Goal: Task Accomplishment & Management: Manage account settings

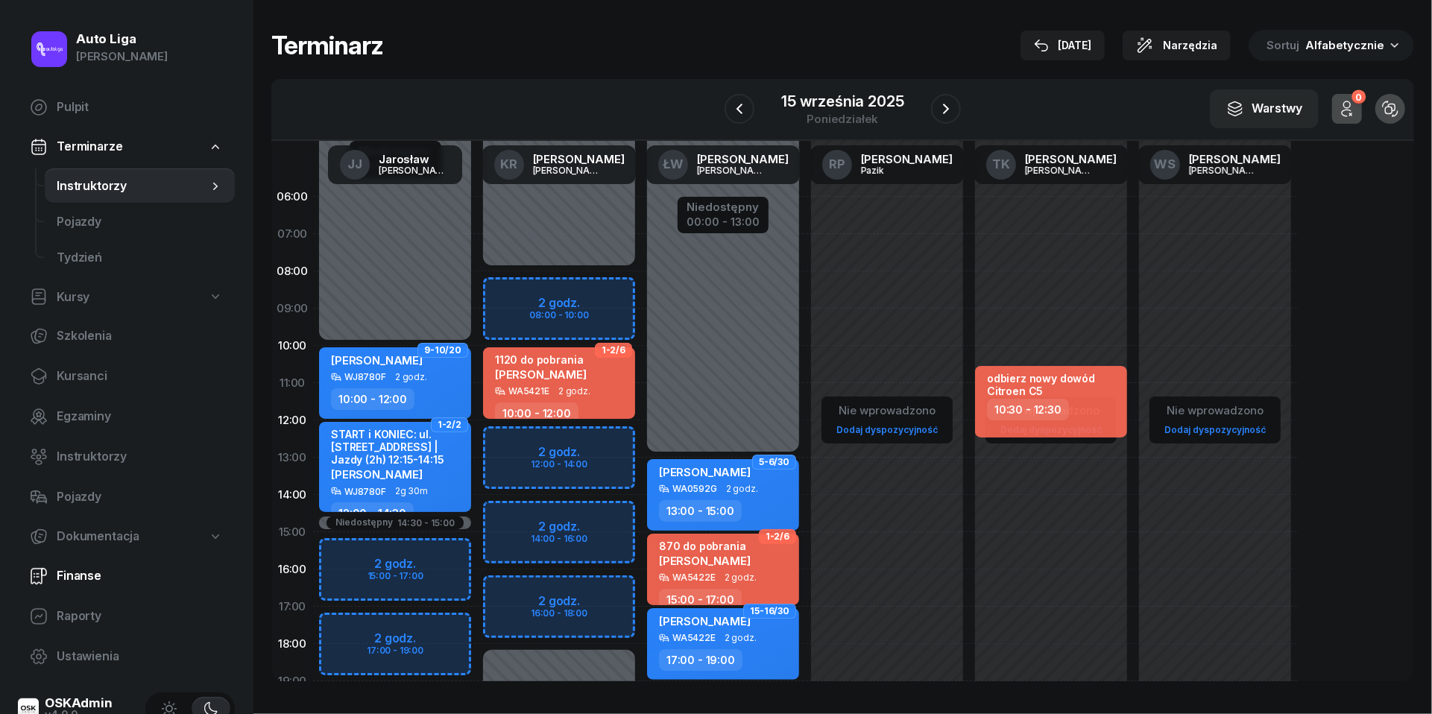
click at [88, 568] on span "Finanse" at bounding box center [140, 575] width 166 height 19
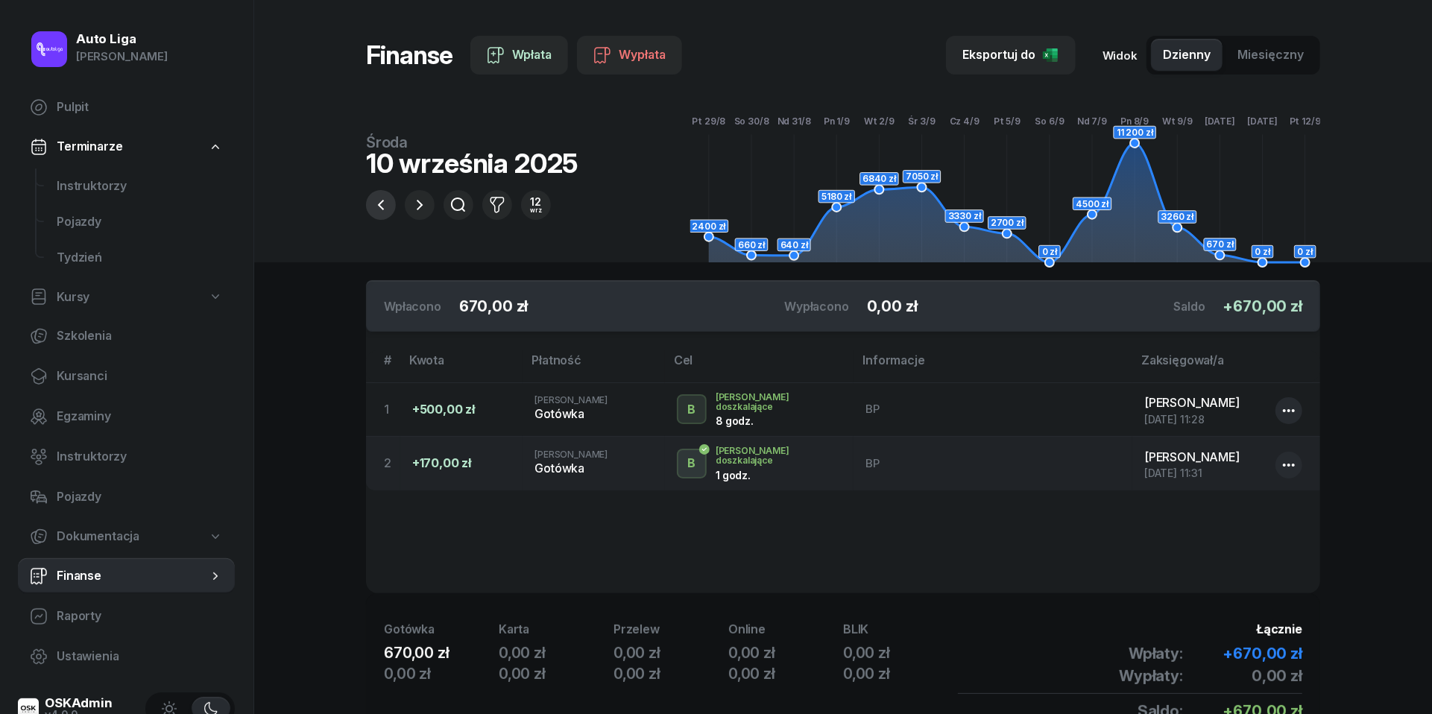
click at [379, 203] on icon "button" at bounding box center [381, 205] width 18 height 18
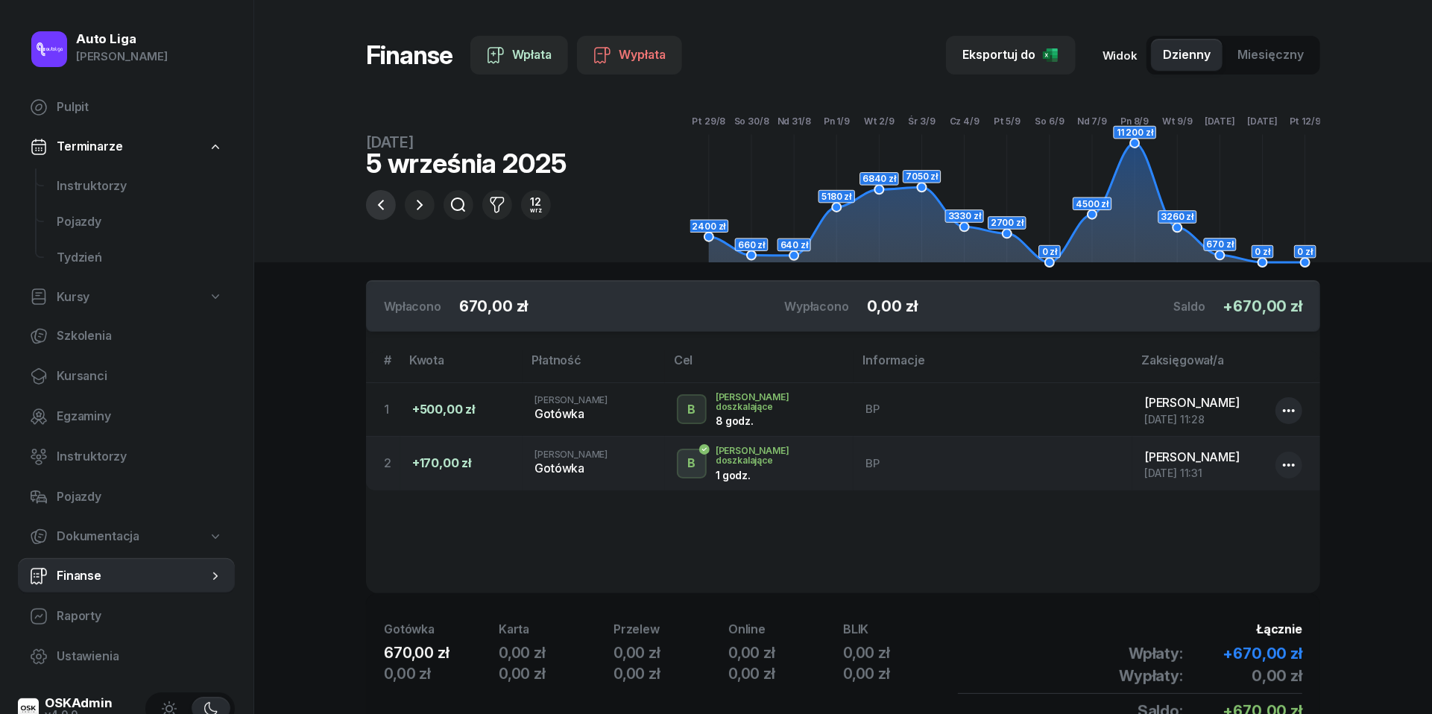
click at [379, 203] on icon "button" at bounding box center [381, 205] width 18 height 18
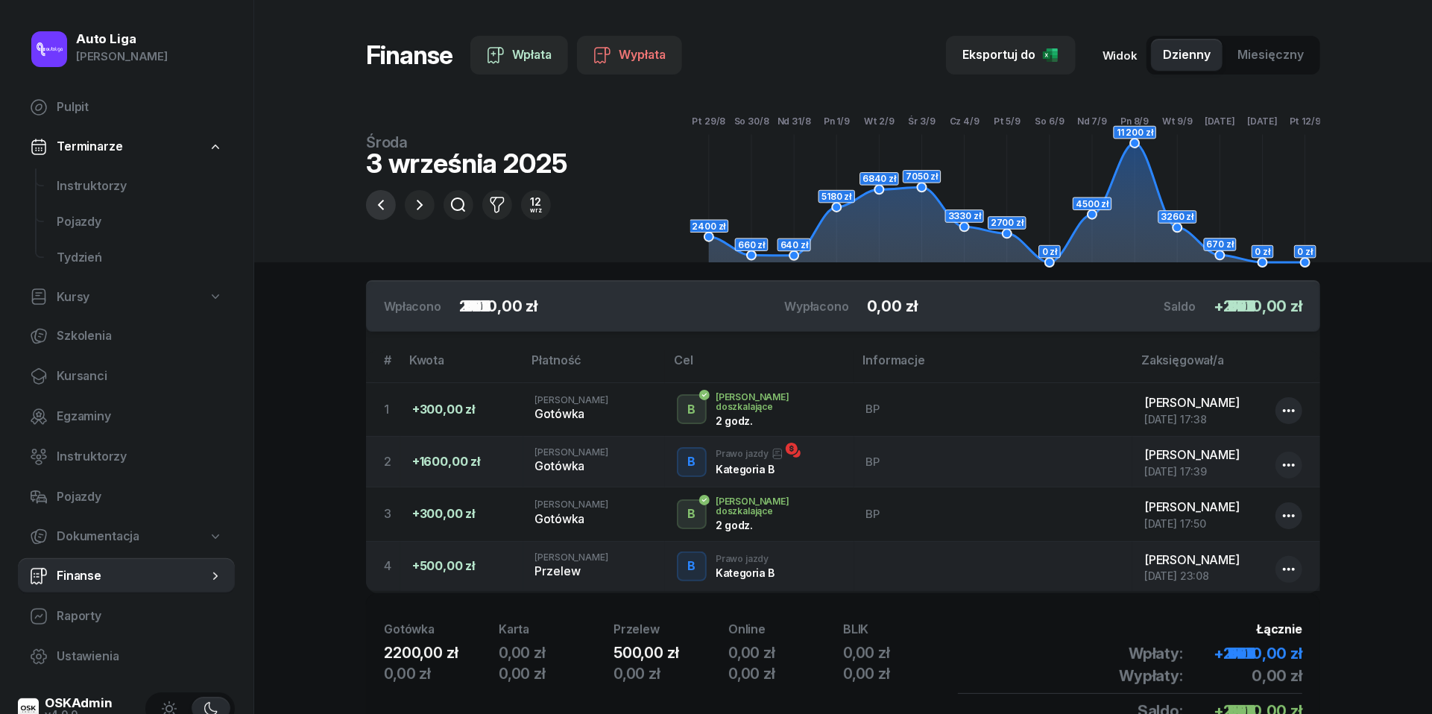
click at [379, 203] on icon "button" at bounding box center [381, 205] width 18 height 18
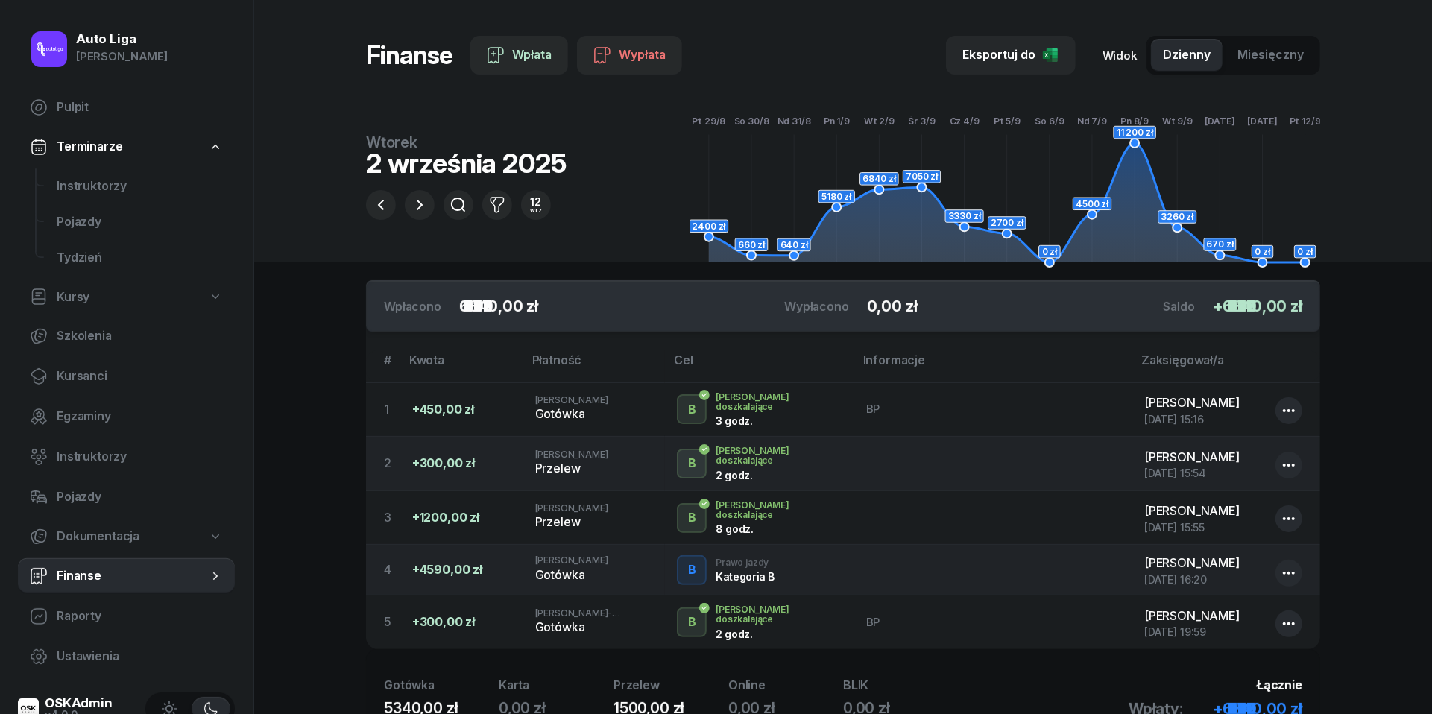
click at [402, 207] on div "12 wrz" at bounding box center [466, 200] width 200 height 39
click at [376, 207] on icon "button" at bounding box center [381, 205] width 18 height 18
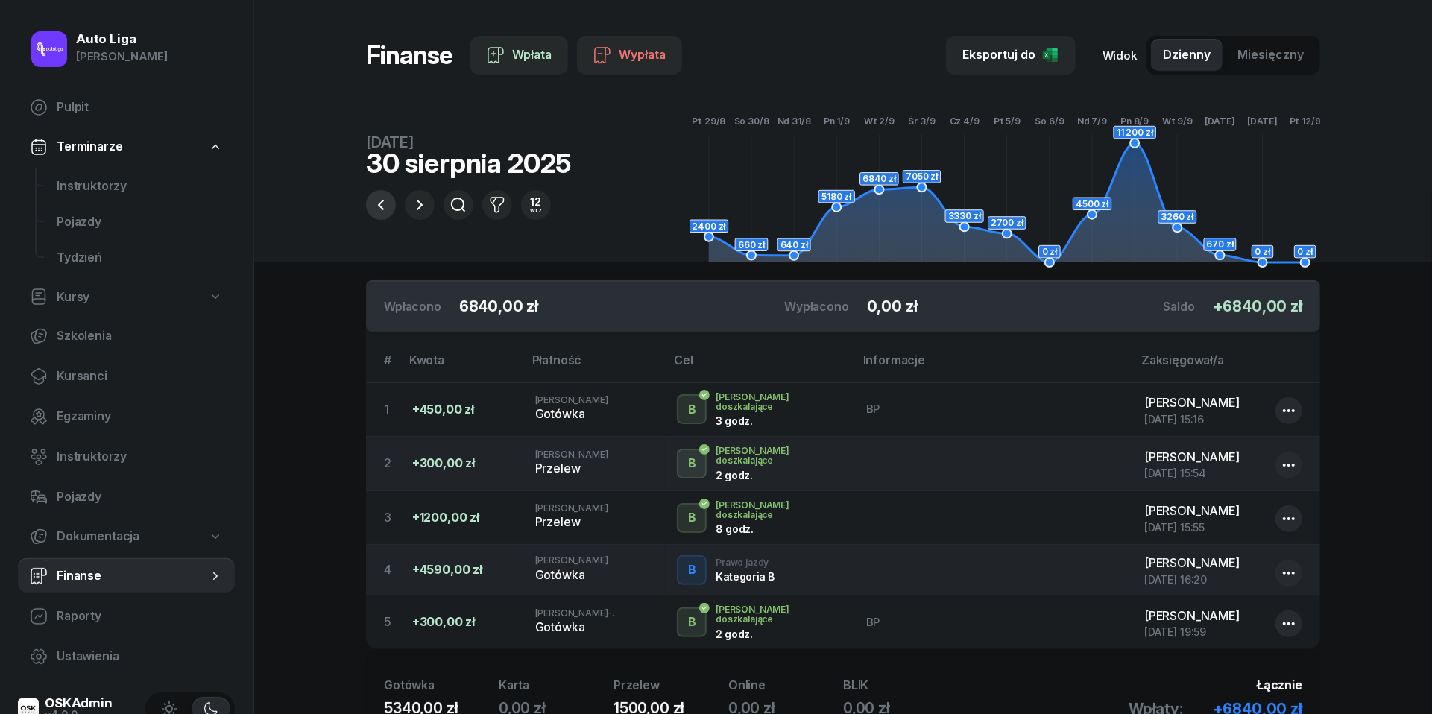
click at [376, 207] on icon "button" at bounding box center [381, 205] width 18 height 18
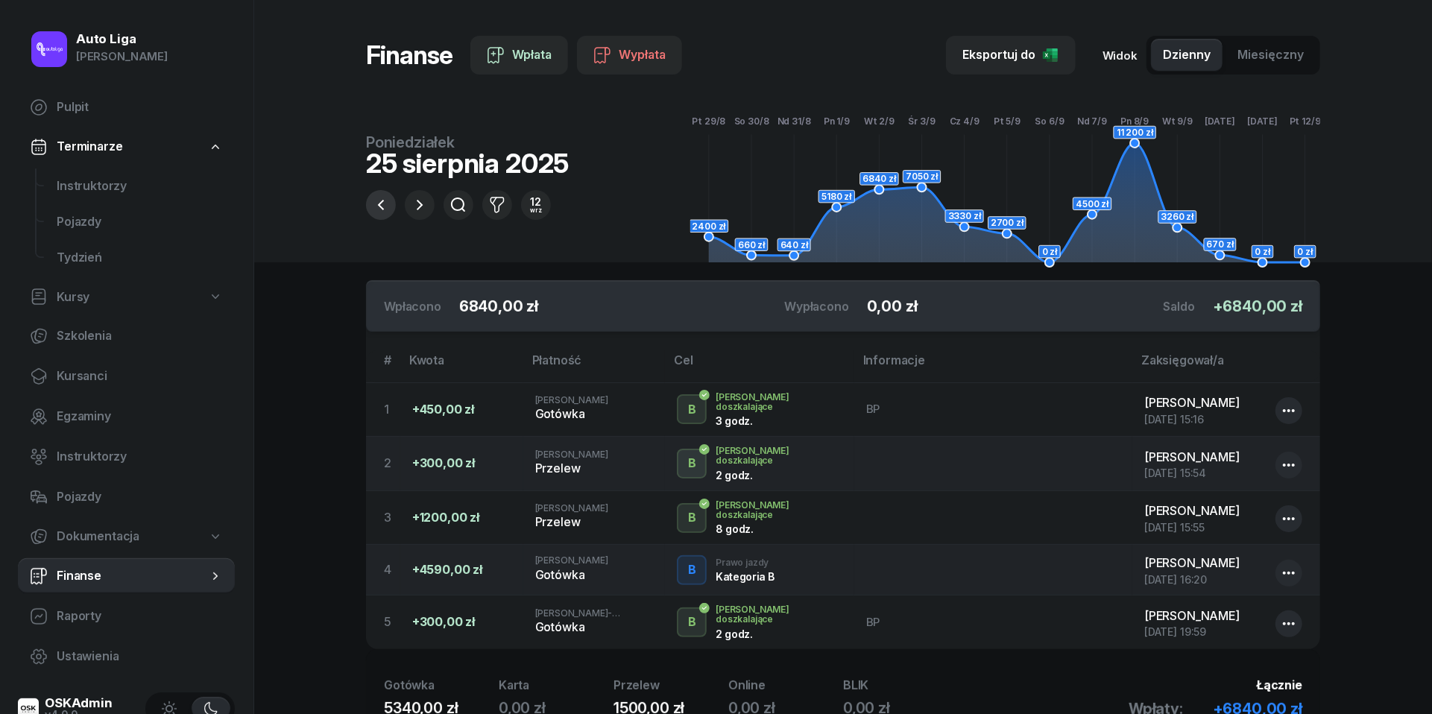
click at [376, 207] on icon "button" at bounding box center [381, 205] width 18 height 18
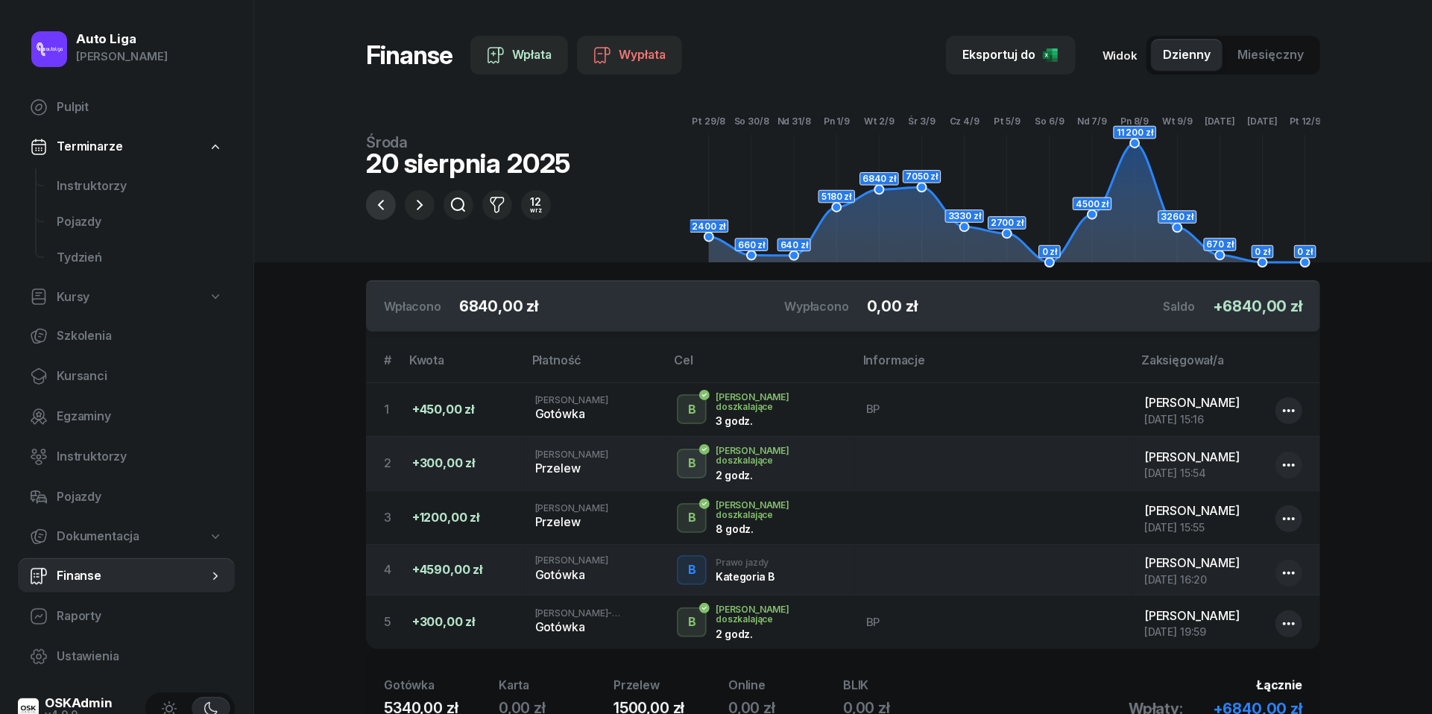
click at [376, 207] on icon "button" at bounding box center [381, 205] width 18 height 18
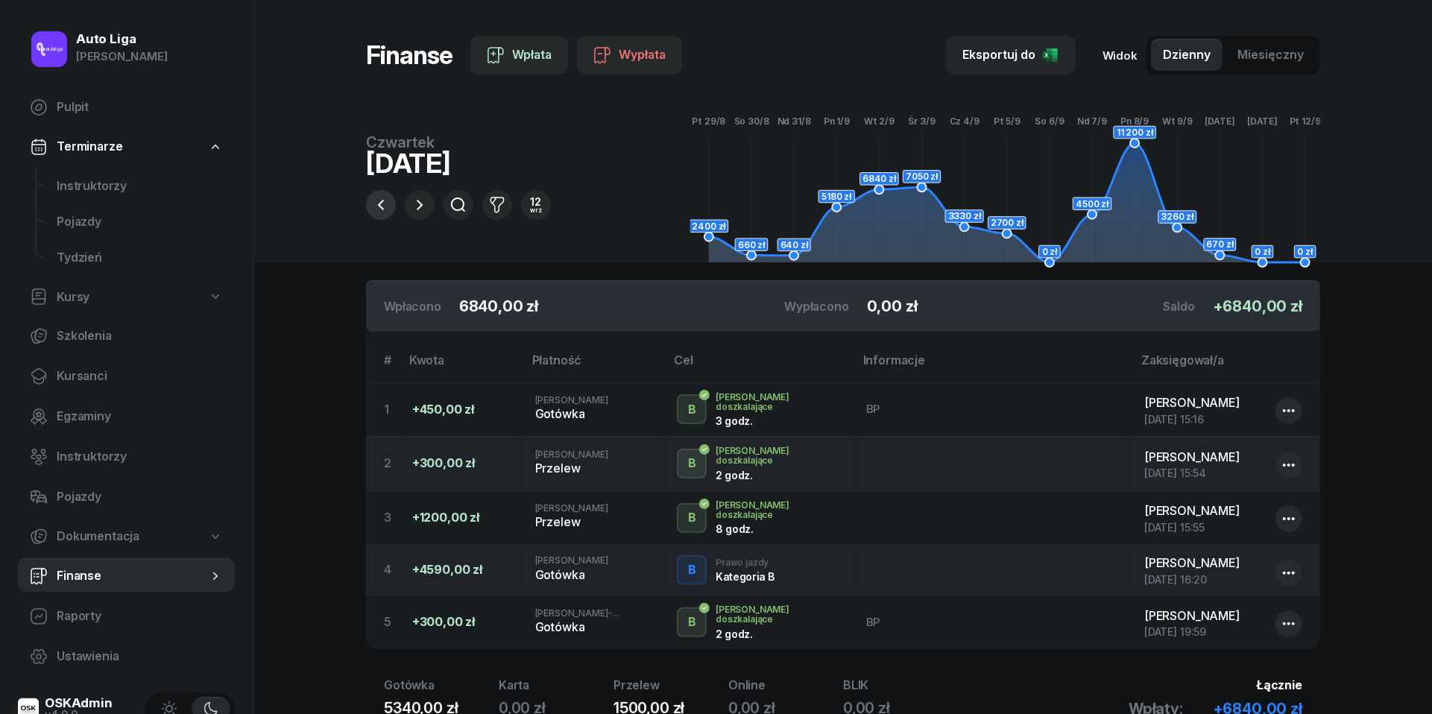
click at [376, 207] on icon "button" at bounding box center [381, 205] width 18 height 18
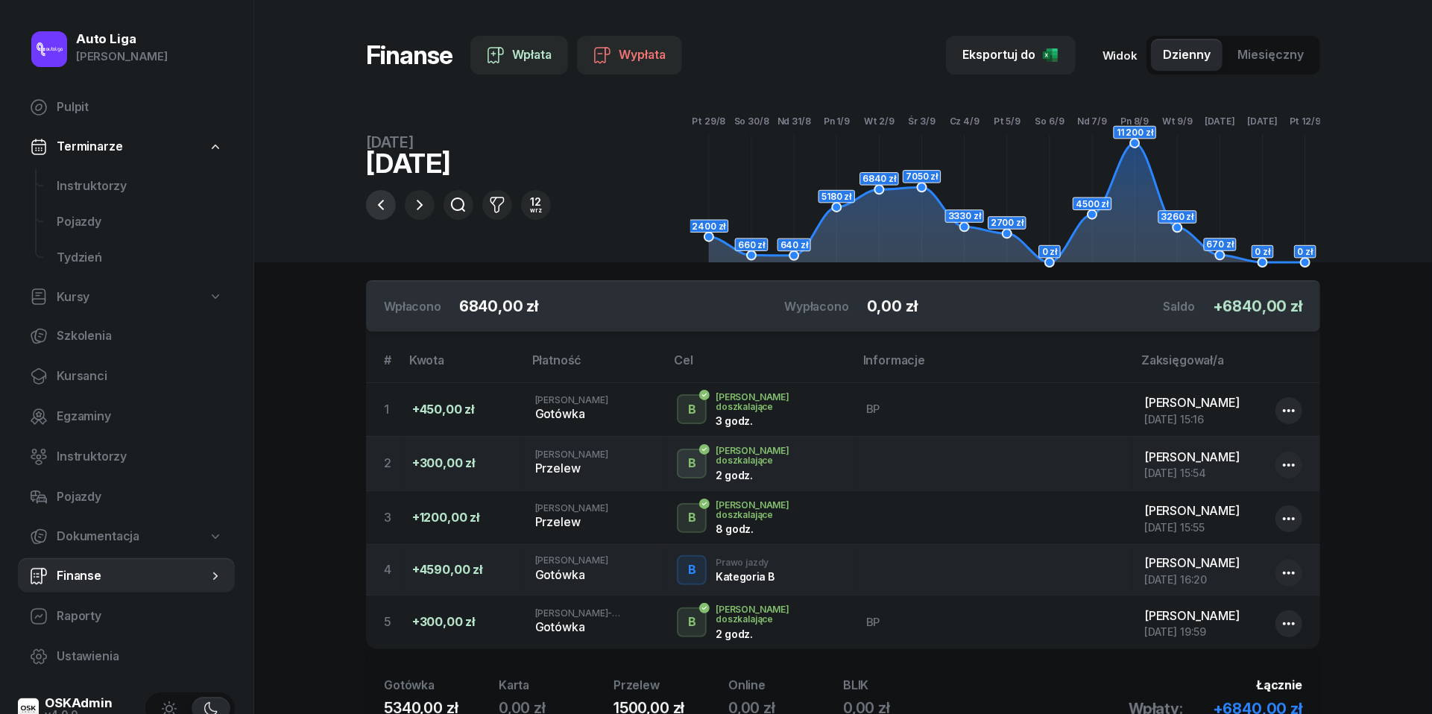
click at [376, 207] on icon "button" at bounding box center [381, 205] width 18 height 18
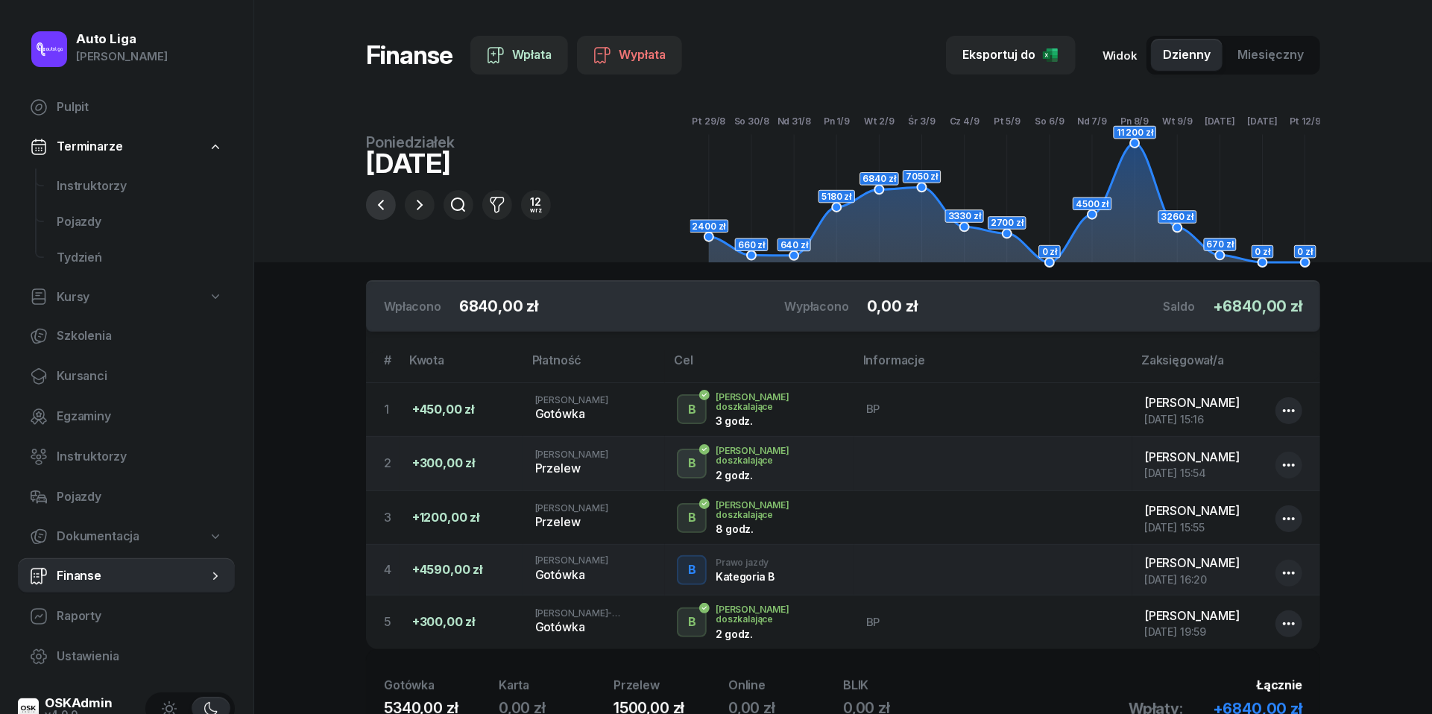
click at [376, 207] on icon "button" at bounding box center [381, 205] width 18 height 18
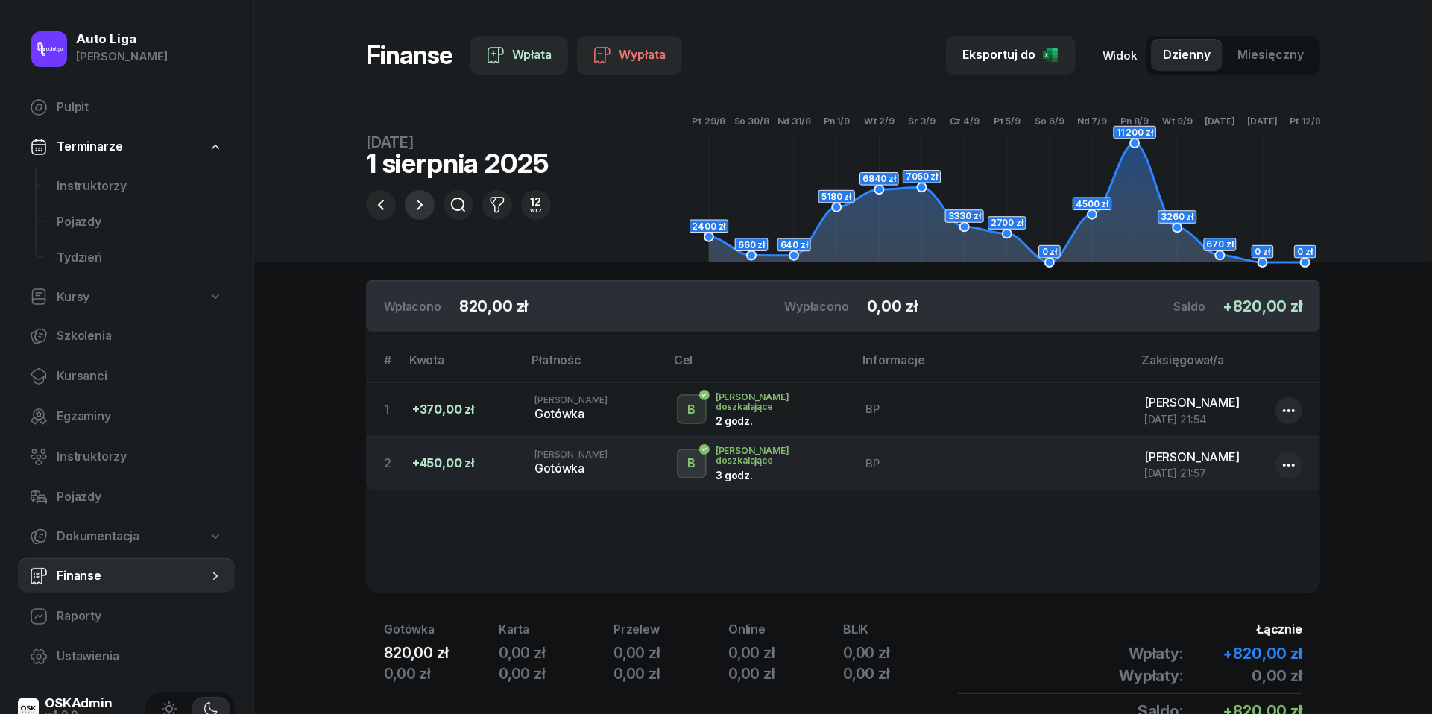
click at [416, 206] on icon "button" at bounding box center [420, 205] width 18 height 18
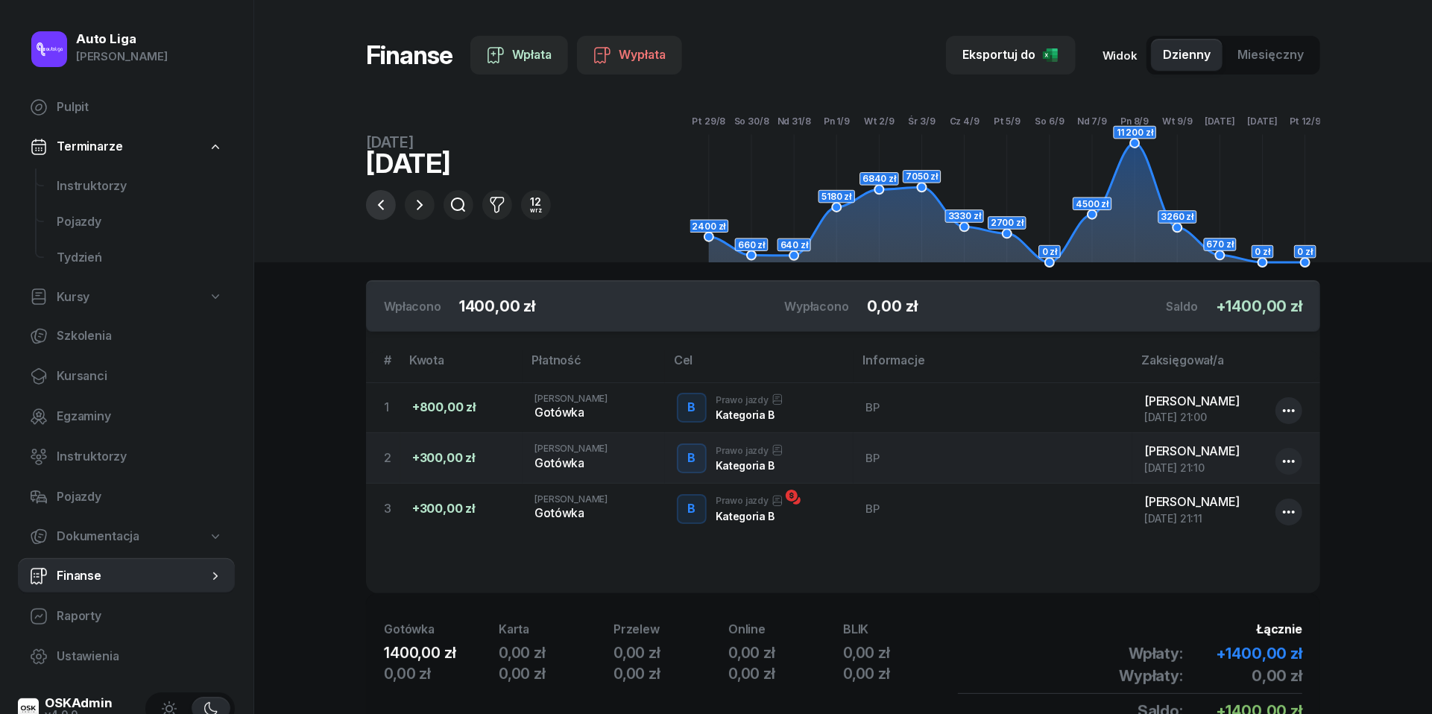
click at [379, 203] on icon "button" at bounding box center [381, 205] width 18 height 18
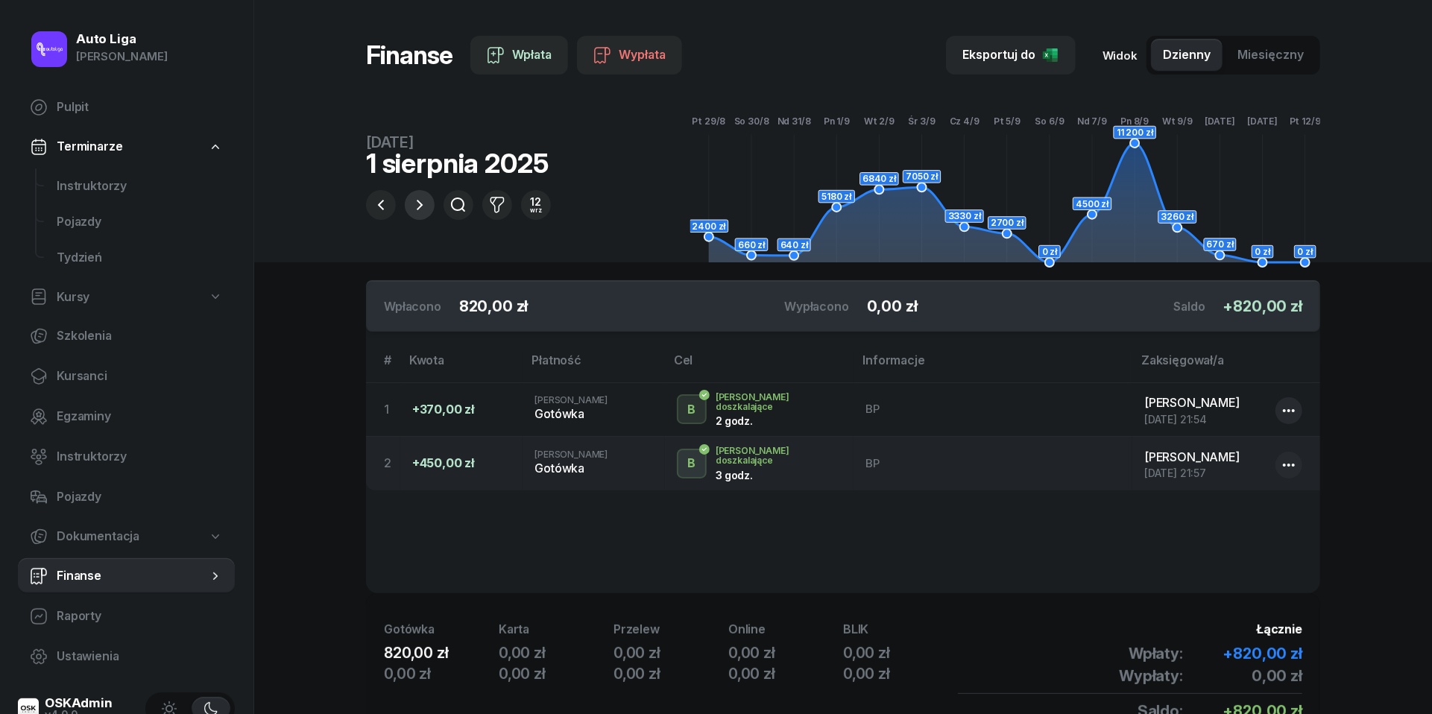
click at [423, 206] on icon "button" at bounding box center [420, 205] width 18 height 18
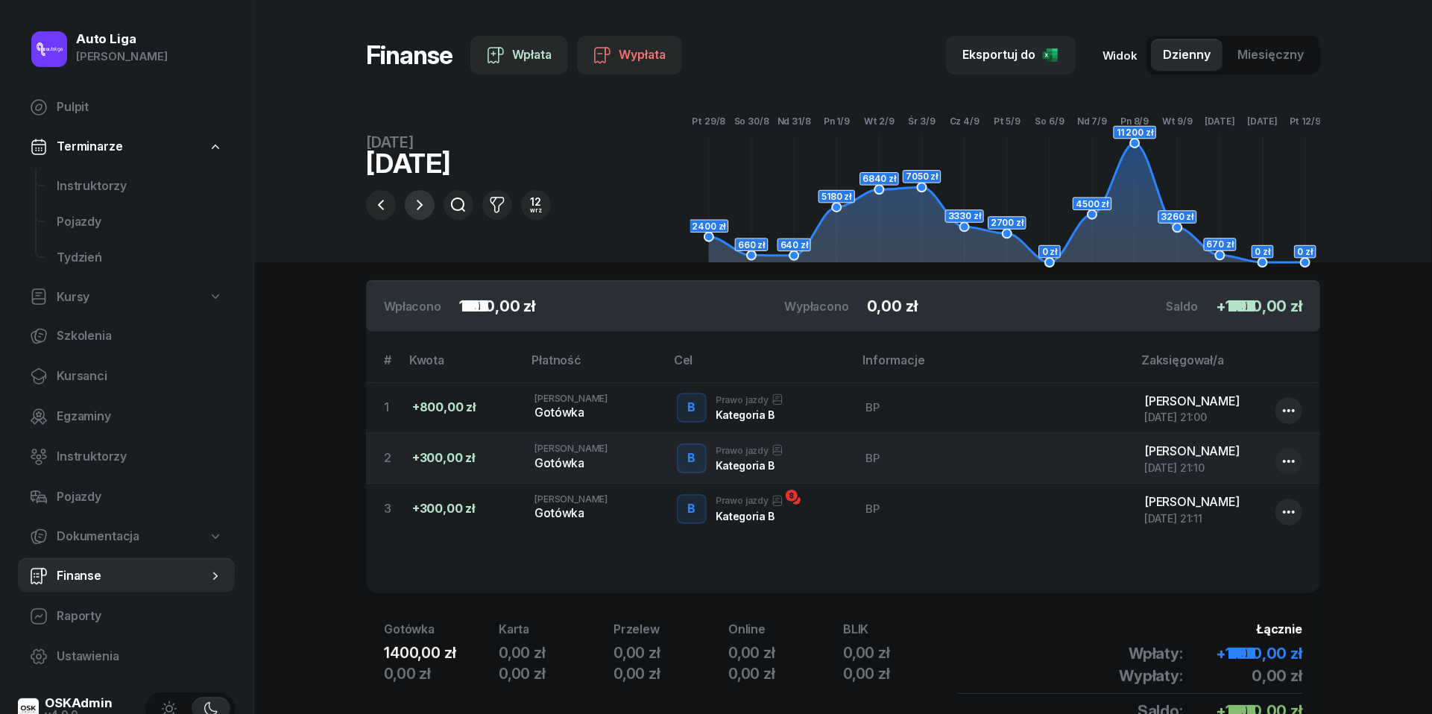
click at [423, 206] on icon "button" at bounding box center [420, 205] width 18 height 18
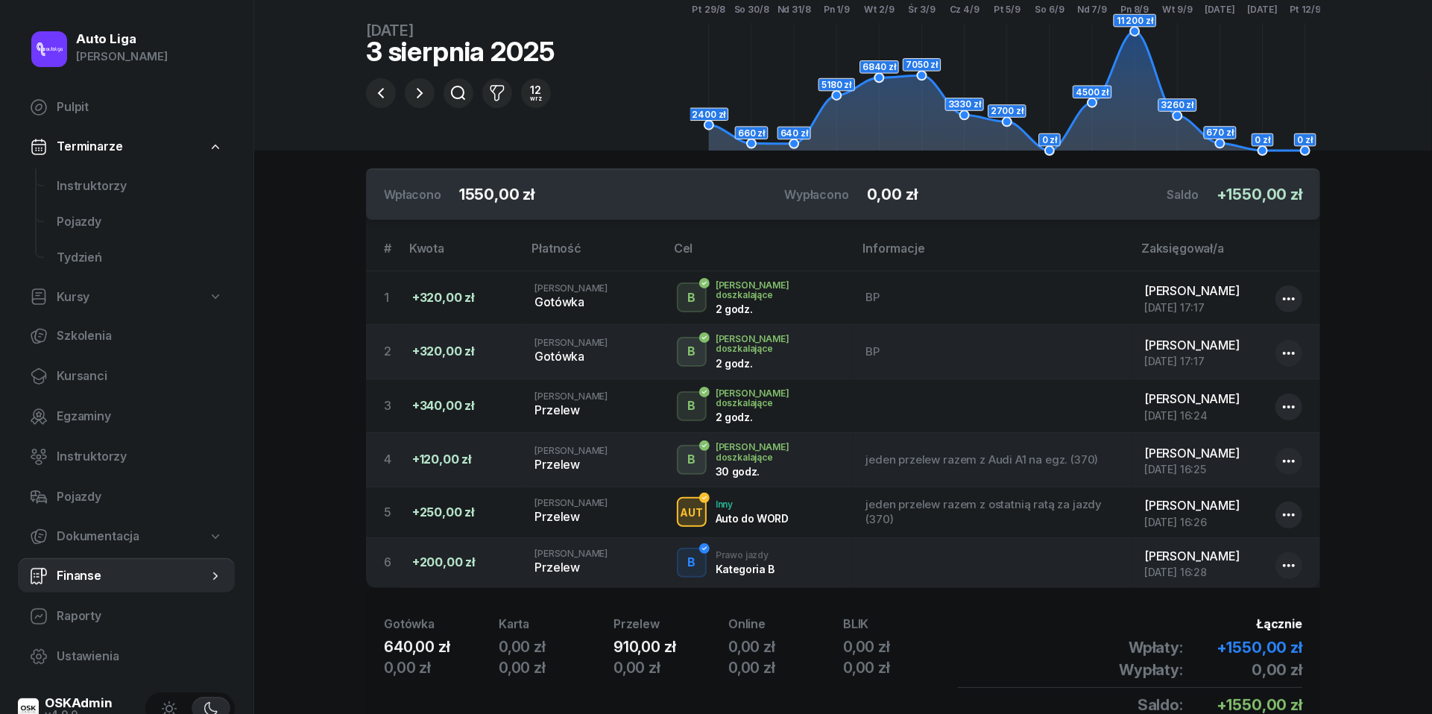
scroll to position [115, 0]
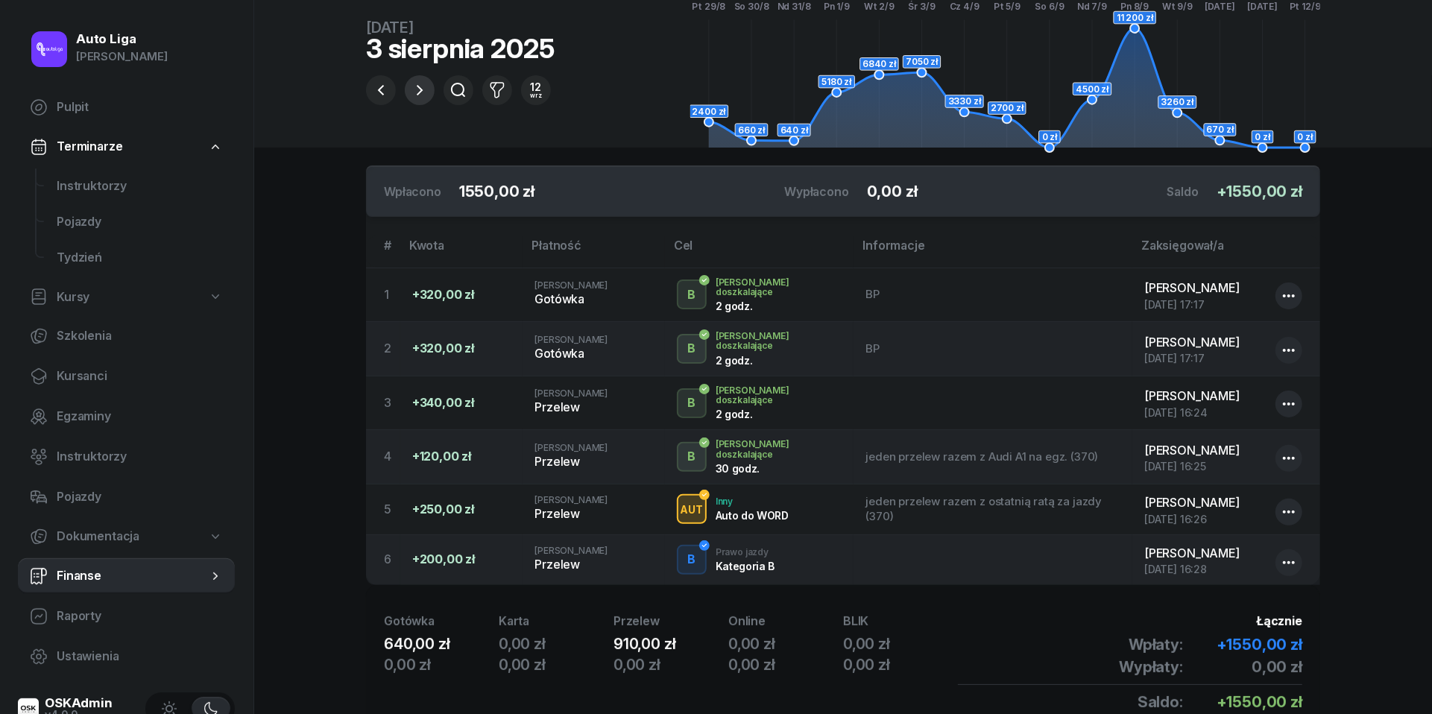
click at [414, 90] on icon "button" at bounding box center [420, 90] width 18 height 18
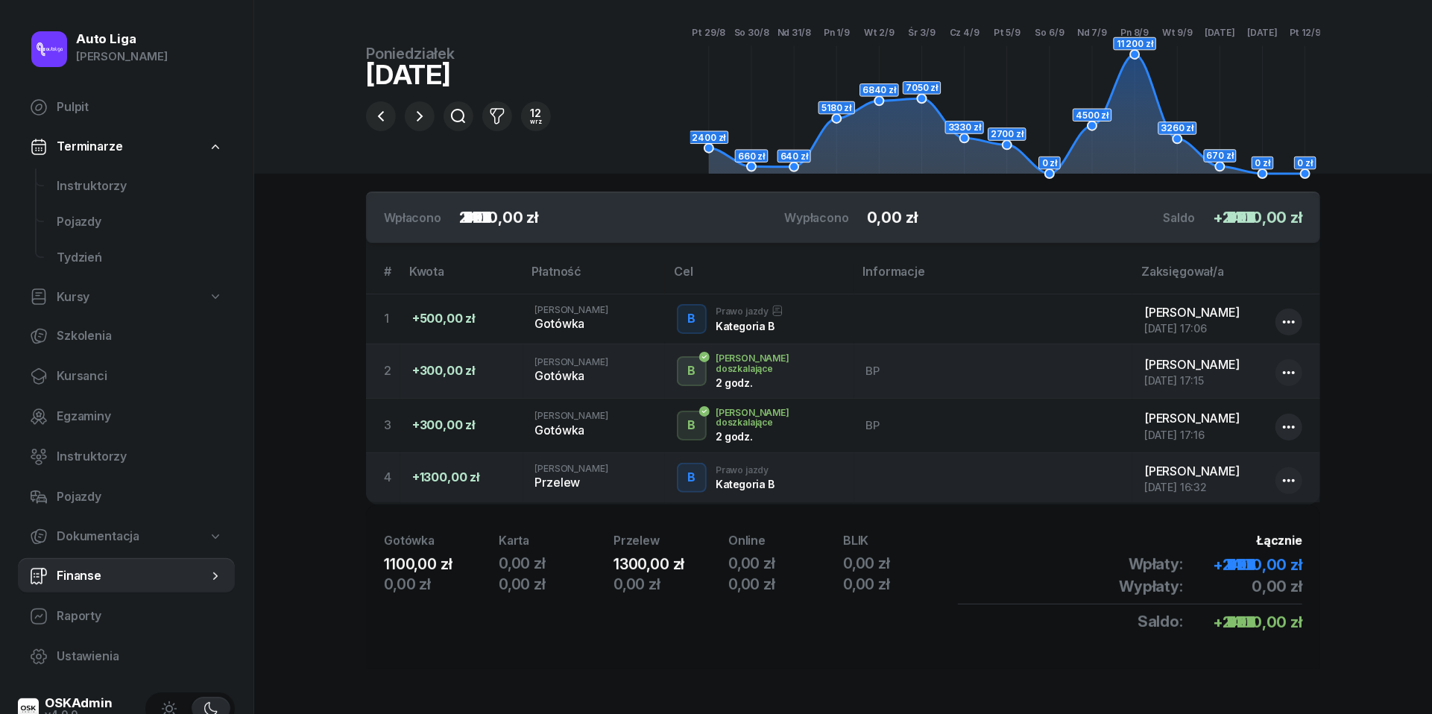
scroll to position [92, 0]
click at [423, 110] on icon "button" at bounding box center [420, 116] width 18 height 18
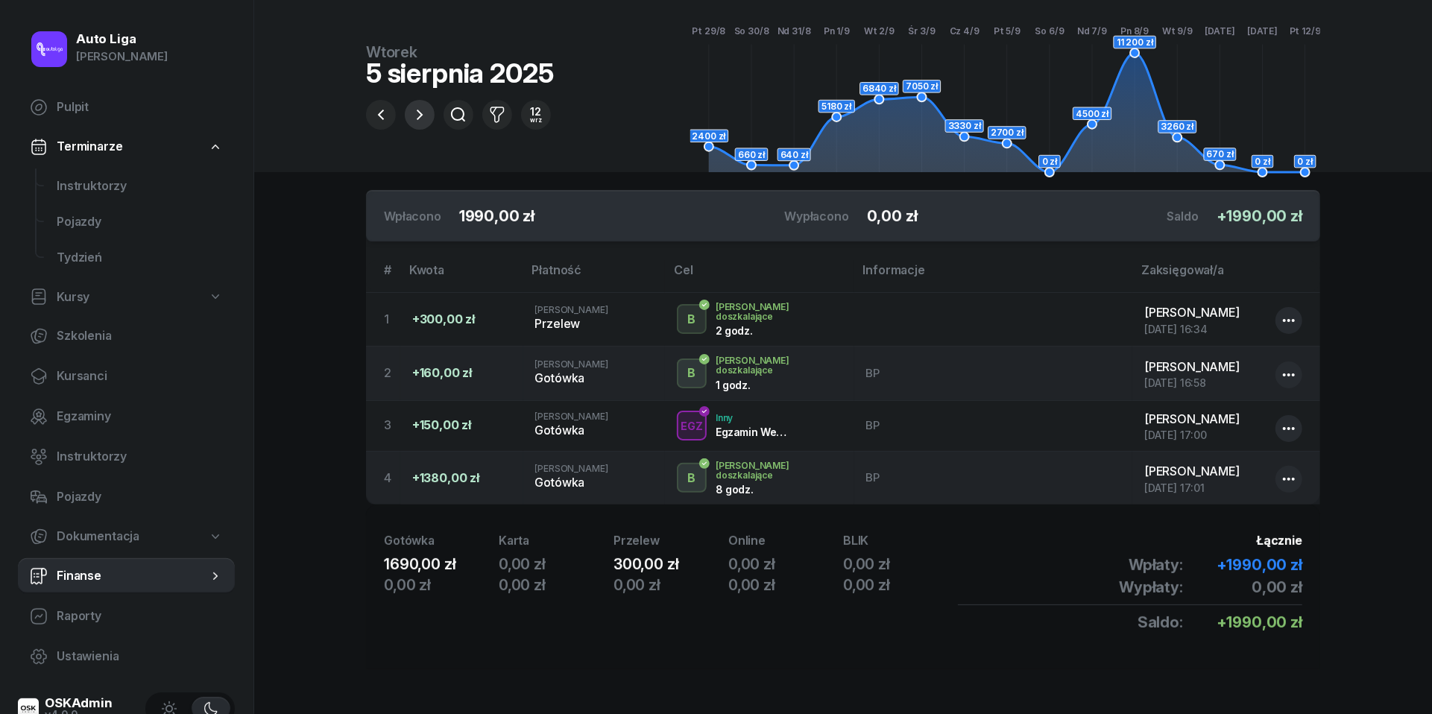
click at [423, 112] on icon "button" at bounding box center [420, 115] width 18 height 18
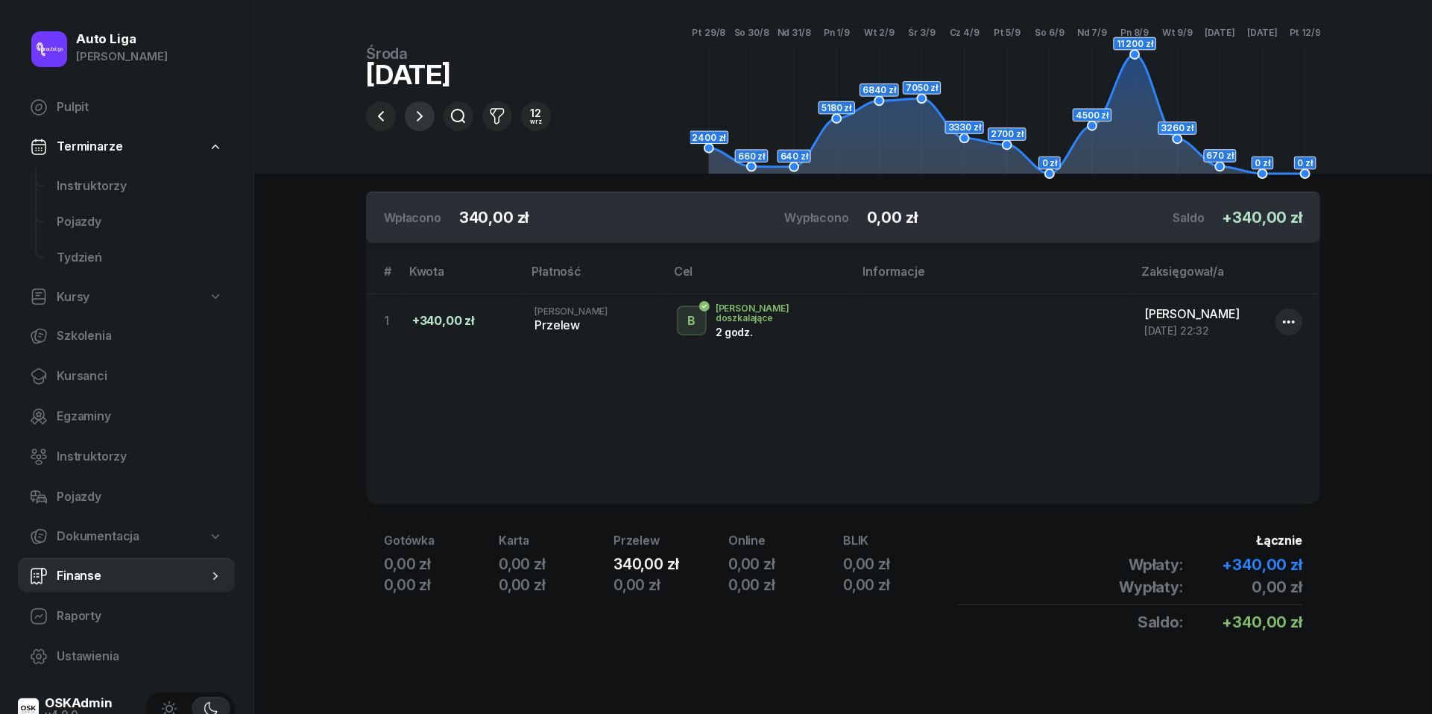
click at [418, 119] on icon "button" at bounding box center [420, 116] width 18 height 18
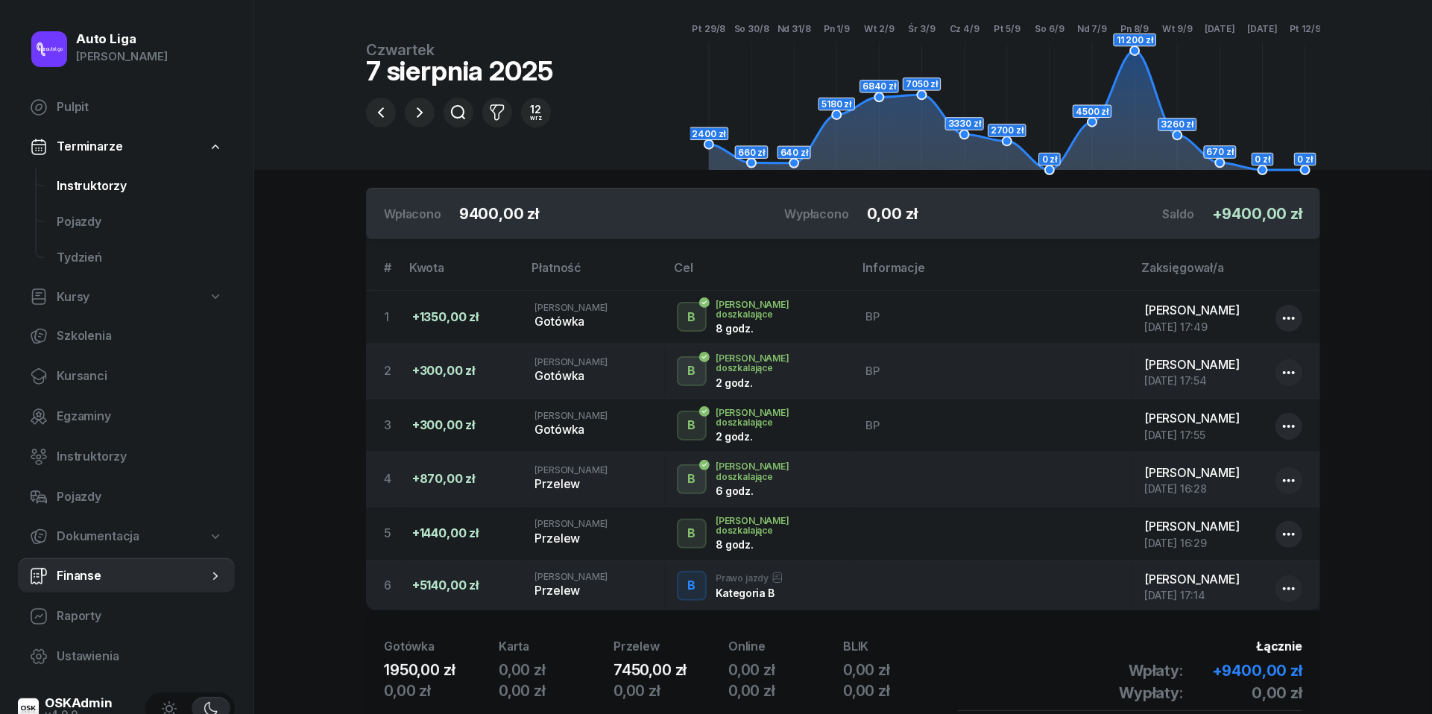
click at [81, 180] on span "Instruktorzy" at bounding box center [140, 186] width 166 height 19
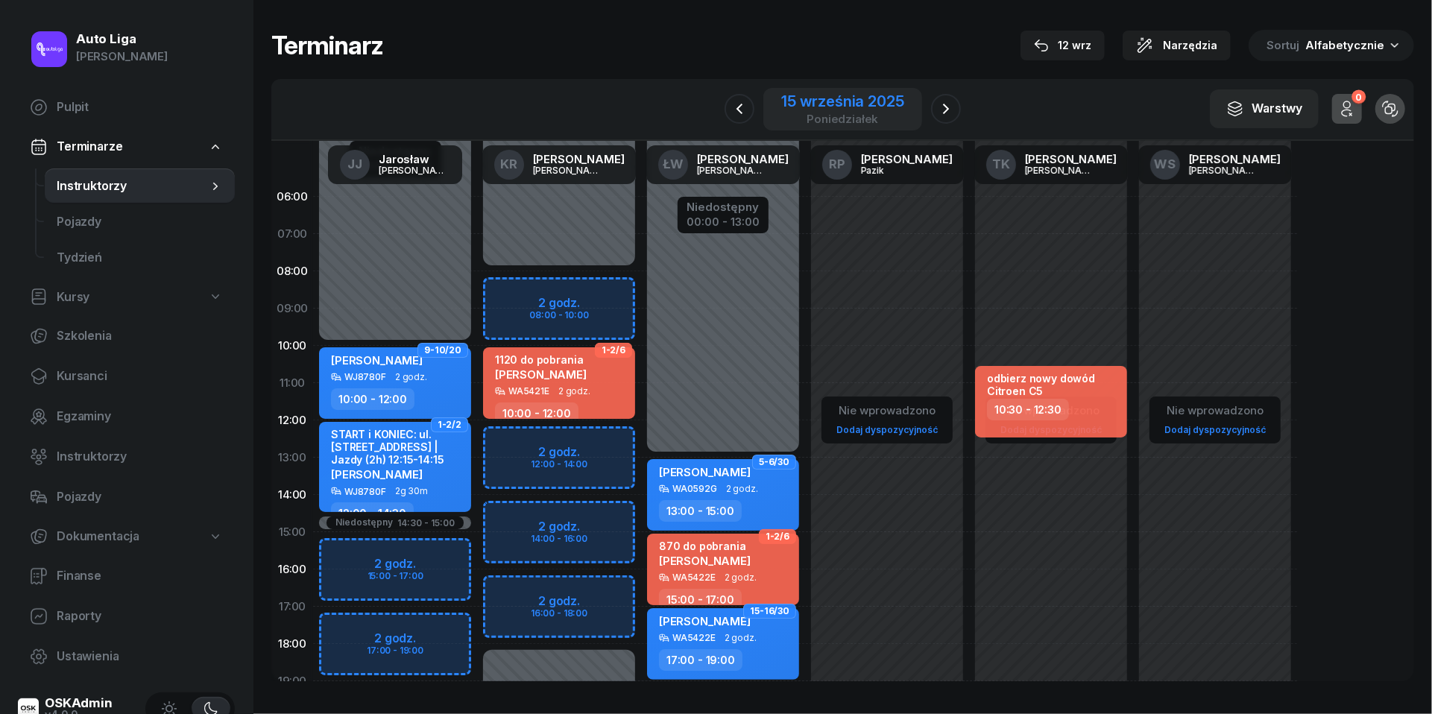
click at [821, 113] on div "poniedziałek" at bounding box center [842, 118] width 122 height 11
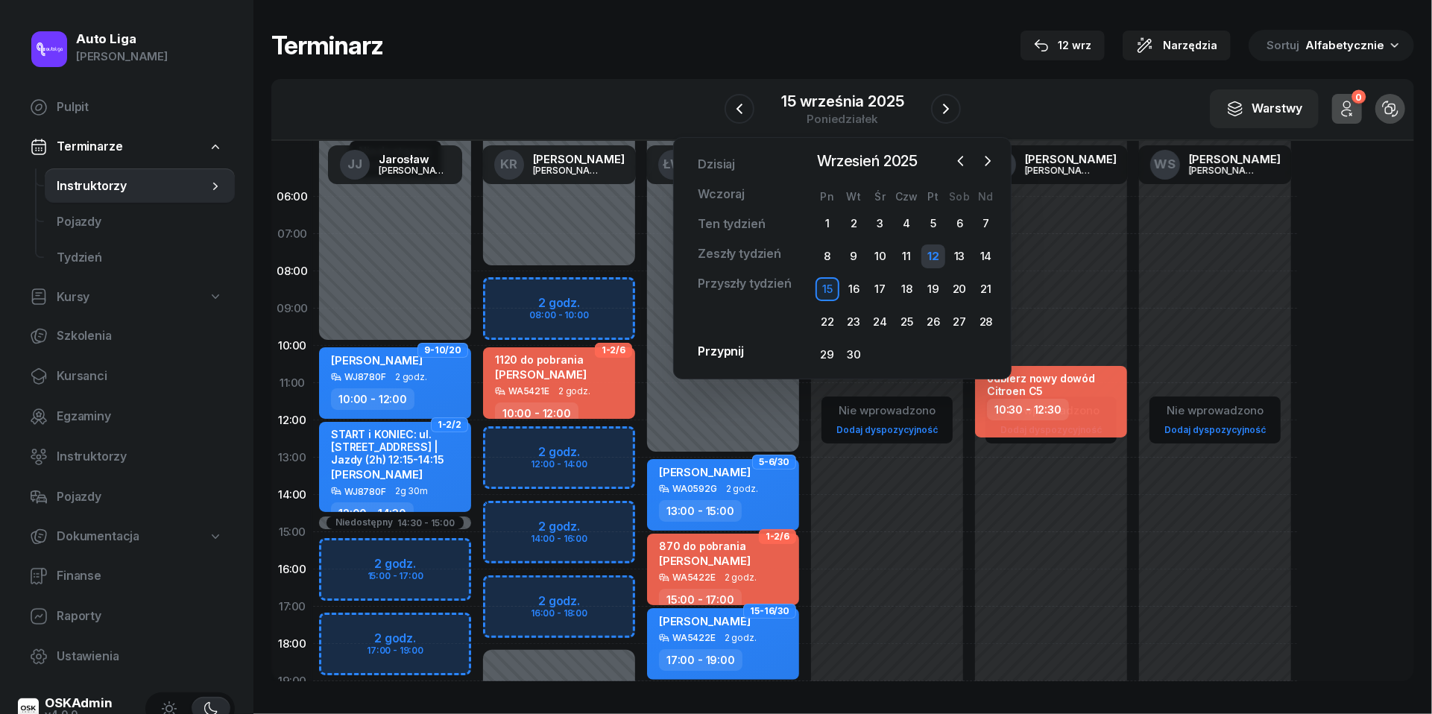
click at [939, 253] on div "12" at bounding box center [933, 256] width 24 height 24
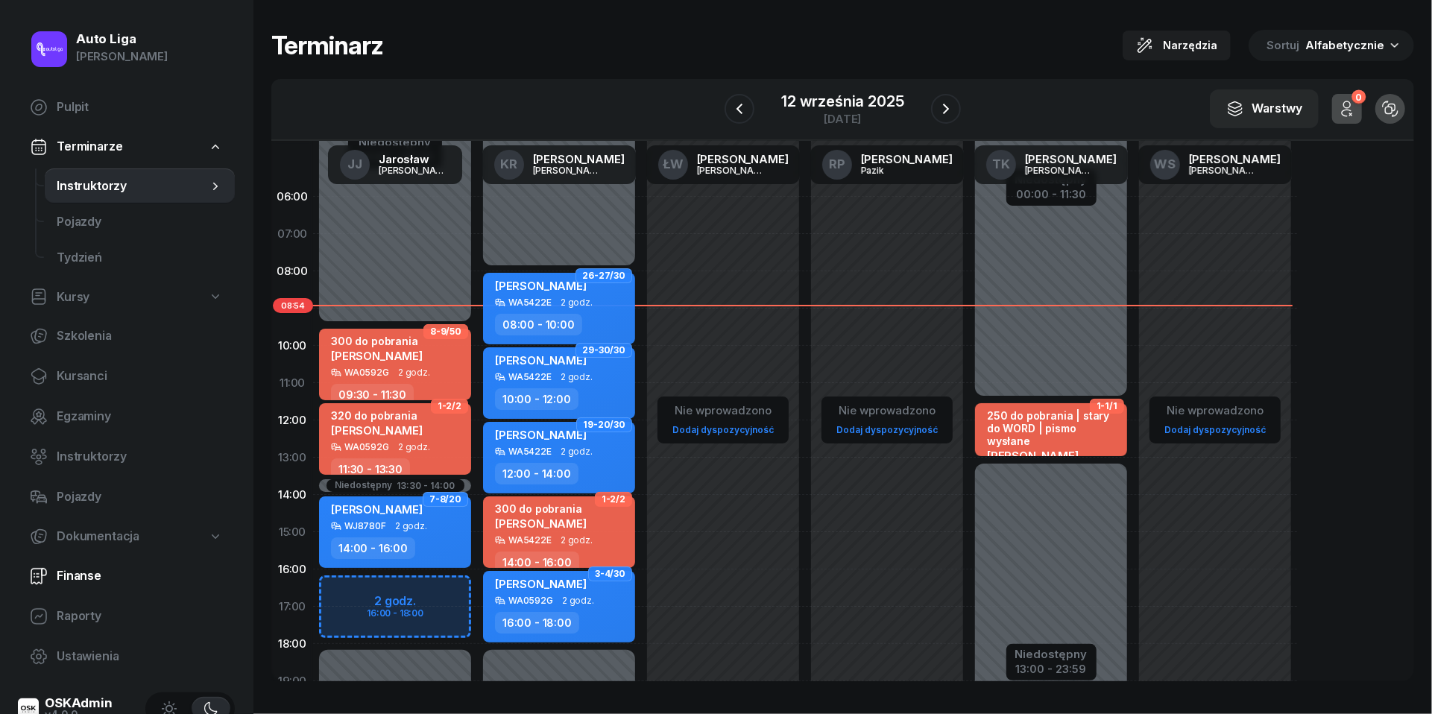
click at [92, 572] on span "Finanse" at bounding box center [140, 575] width 166 height 19
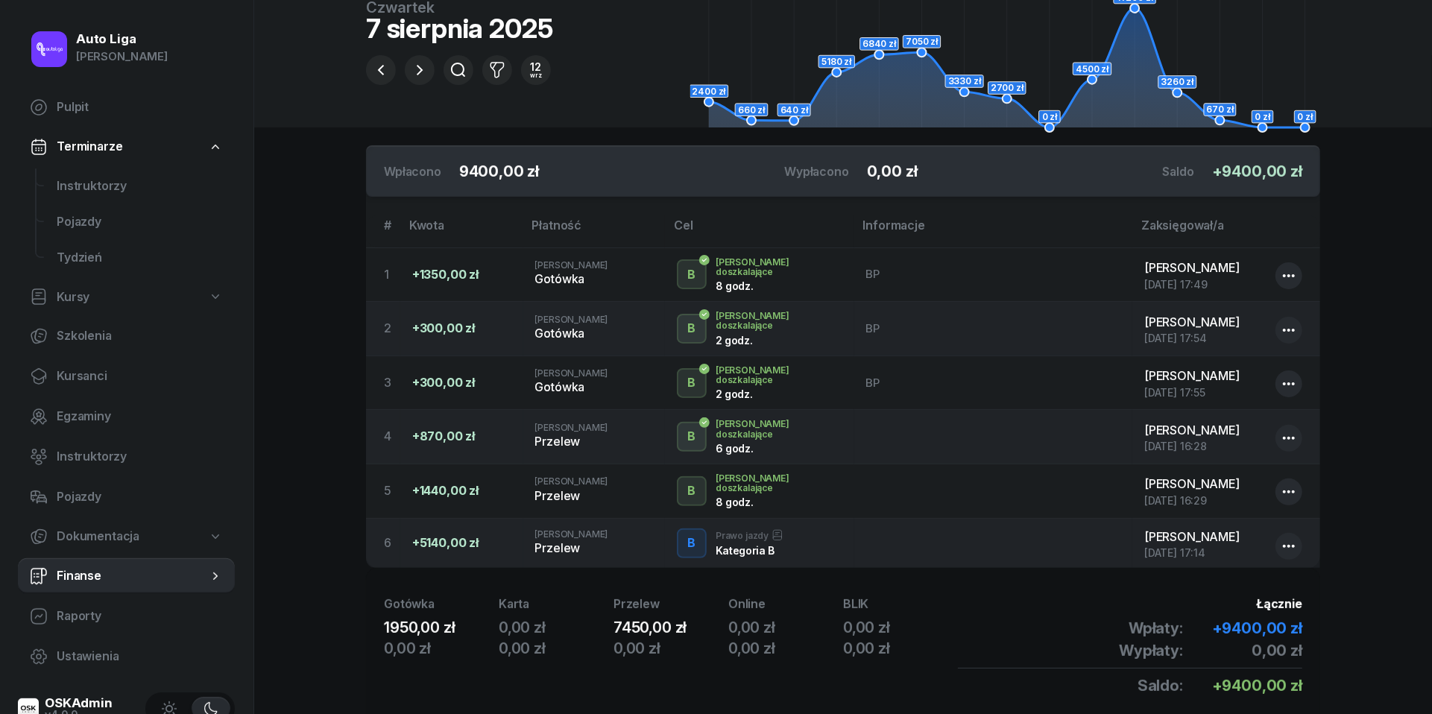
scroll to position [138, 0]
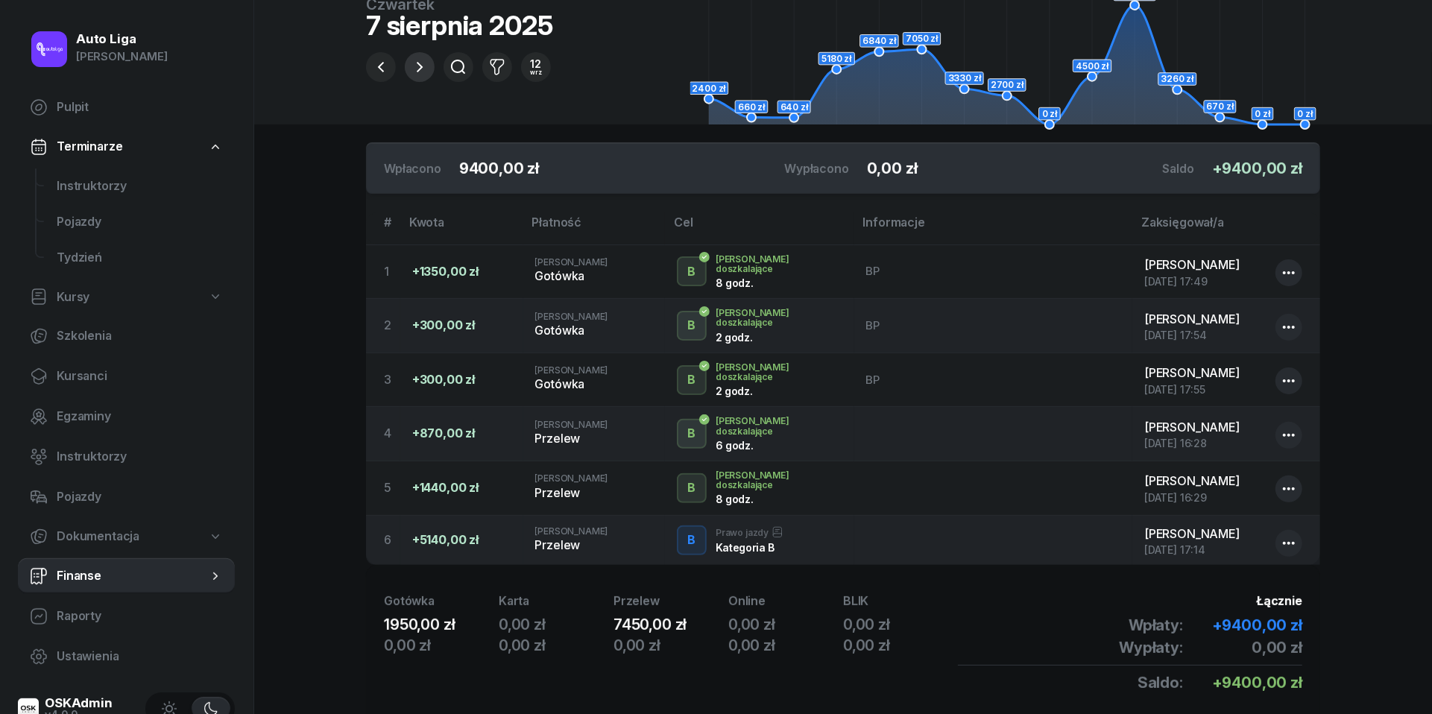
click at [418, 69] on icon "button" at bounding box center [420, 67] width 18 height 18
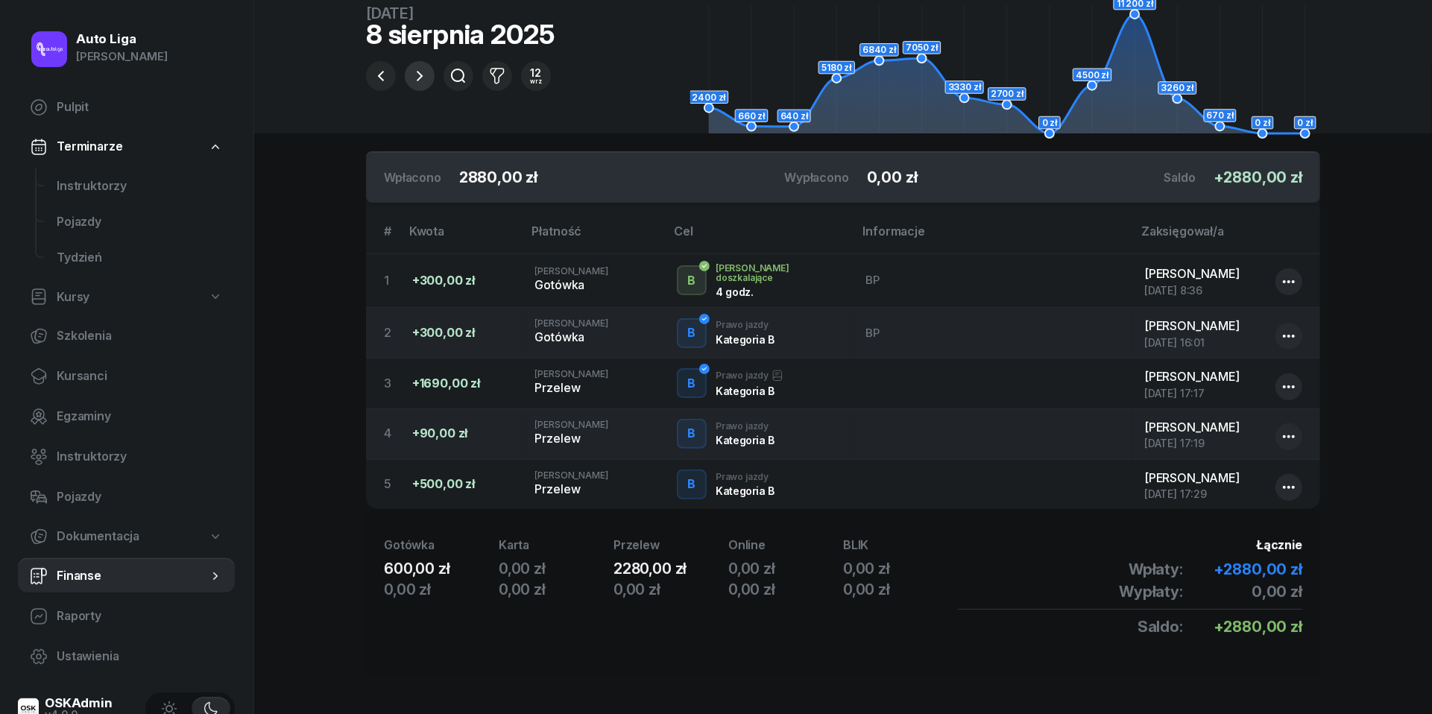
click at [424, 70] on icon "button" at bounding box center [420, 76] width 18 height 18
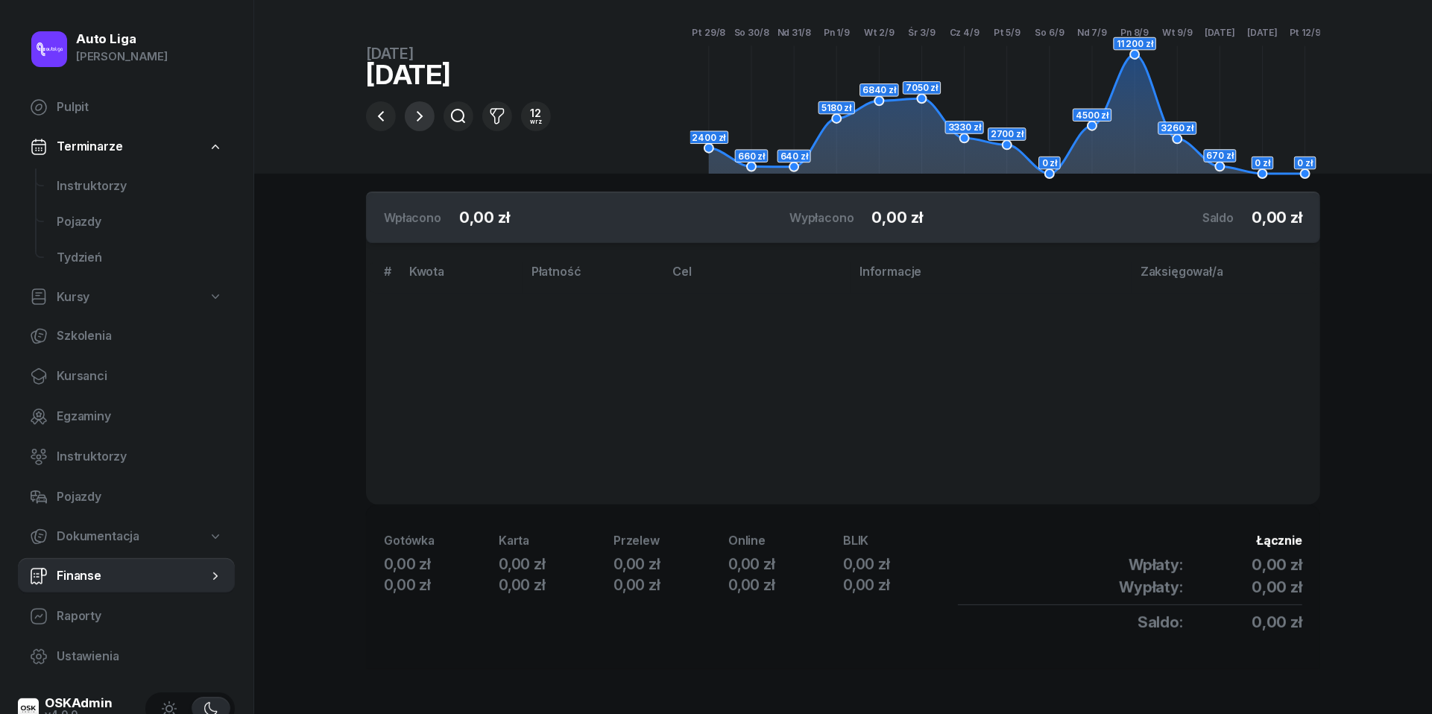
scroll to position [92, 0]
click at [420, 110] on icon "button" at bounding box center [420, 116] width 18 height 18
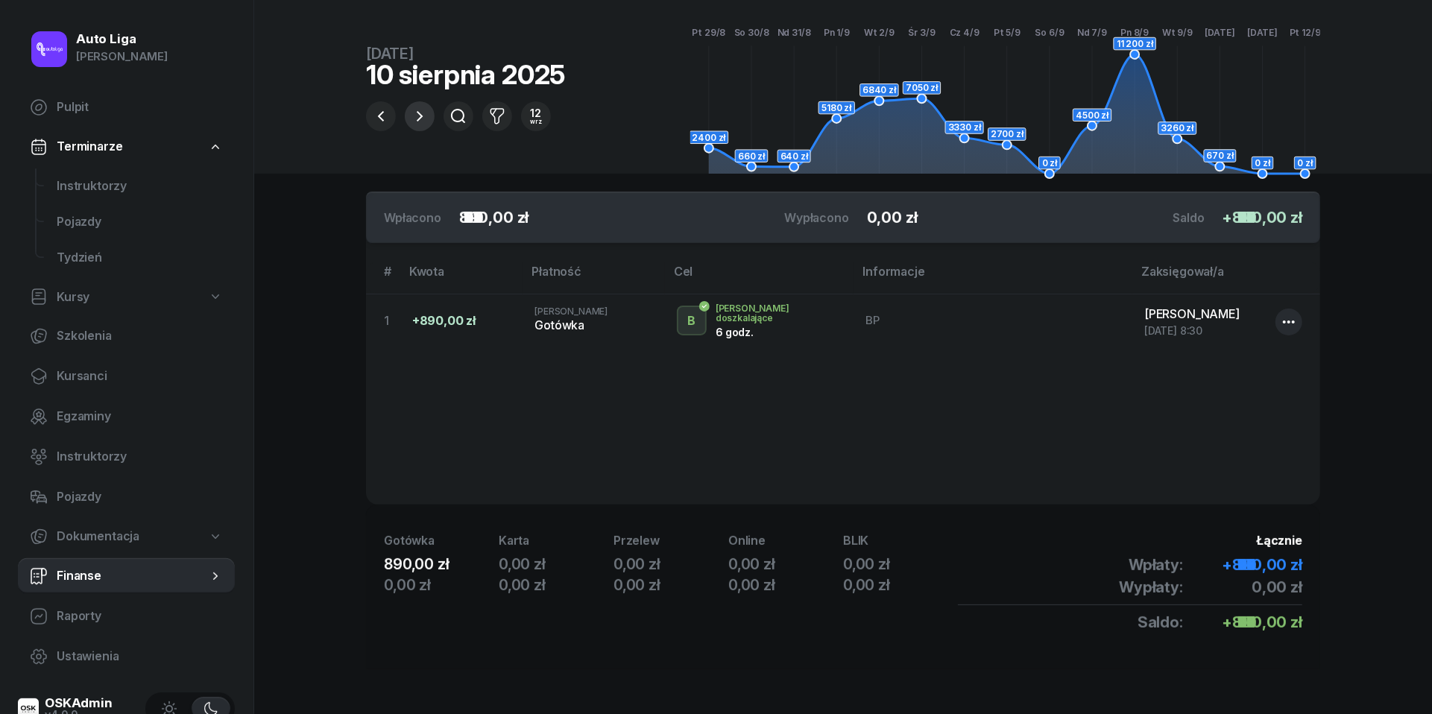
click at [420, 110] on icon "button" at bounding box center [420, 116] width 18 height 18
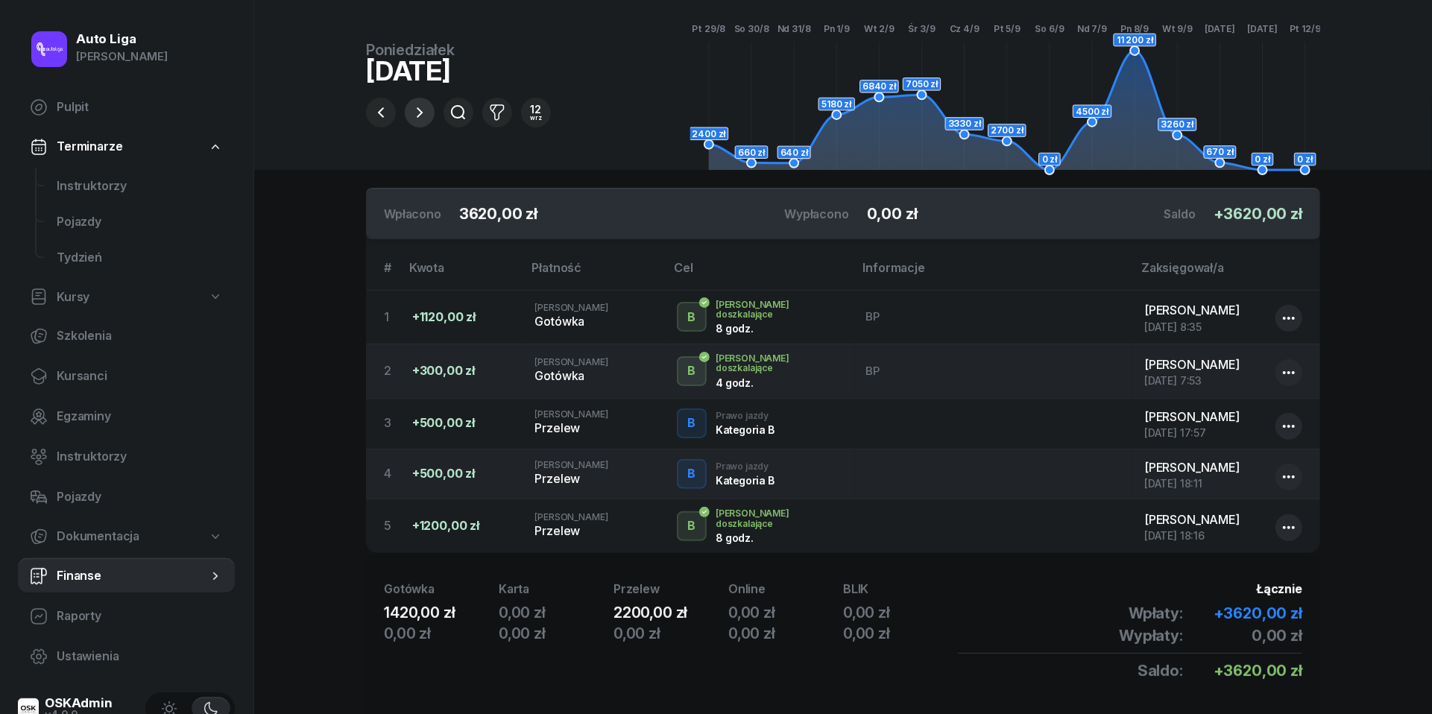
click at [421, 111] on icon "button" at bounding box center [420, 113] width 18 height 18
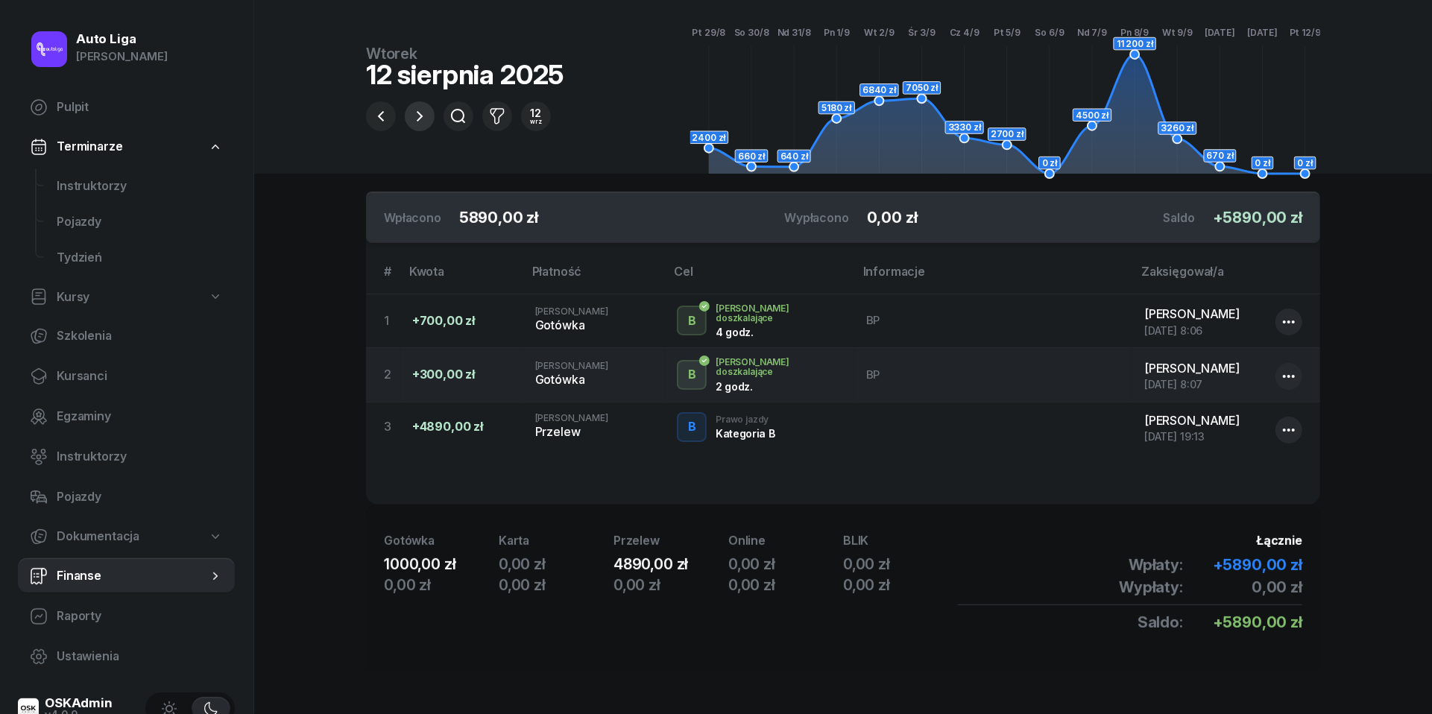
click at [421, 111] on icon "button" at bounding box center [420, 116] width 18 height 18
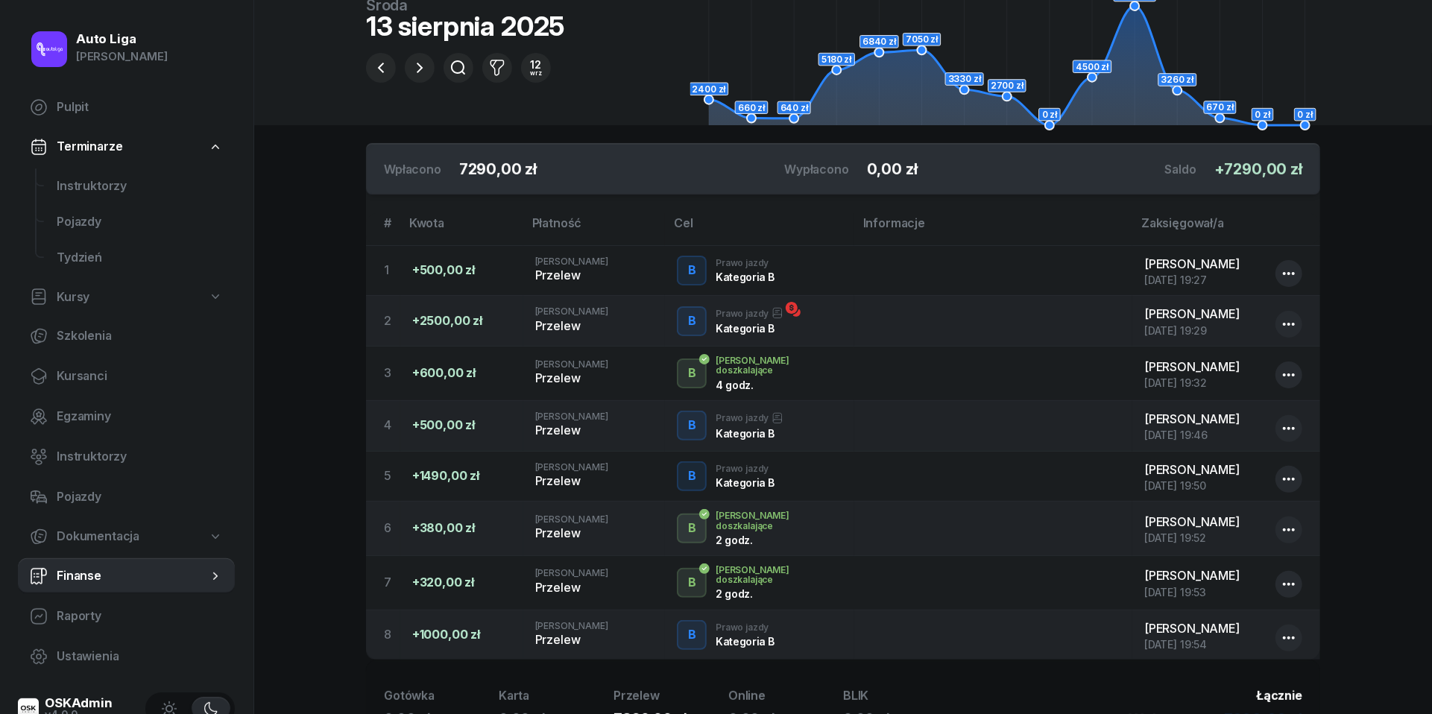
scroll to position [162, 0]
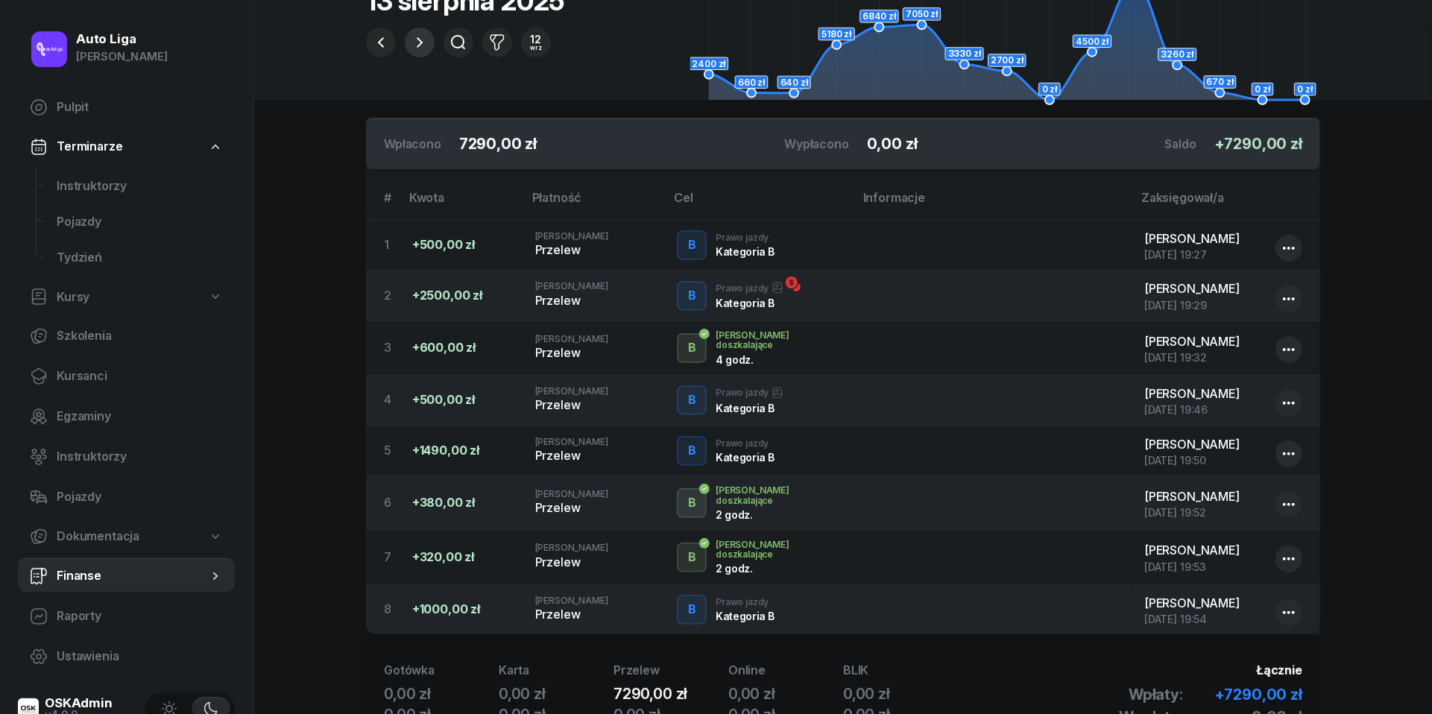
click at [423, 47] on icon "button" at bounding box center [420, 43] width 18 height 18
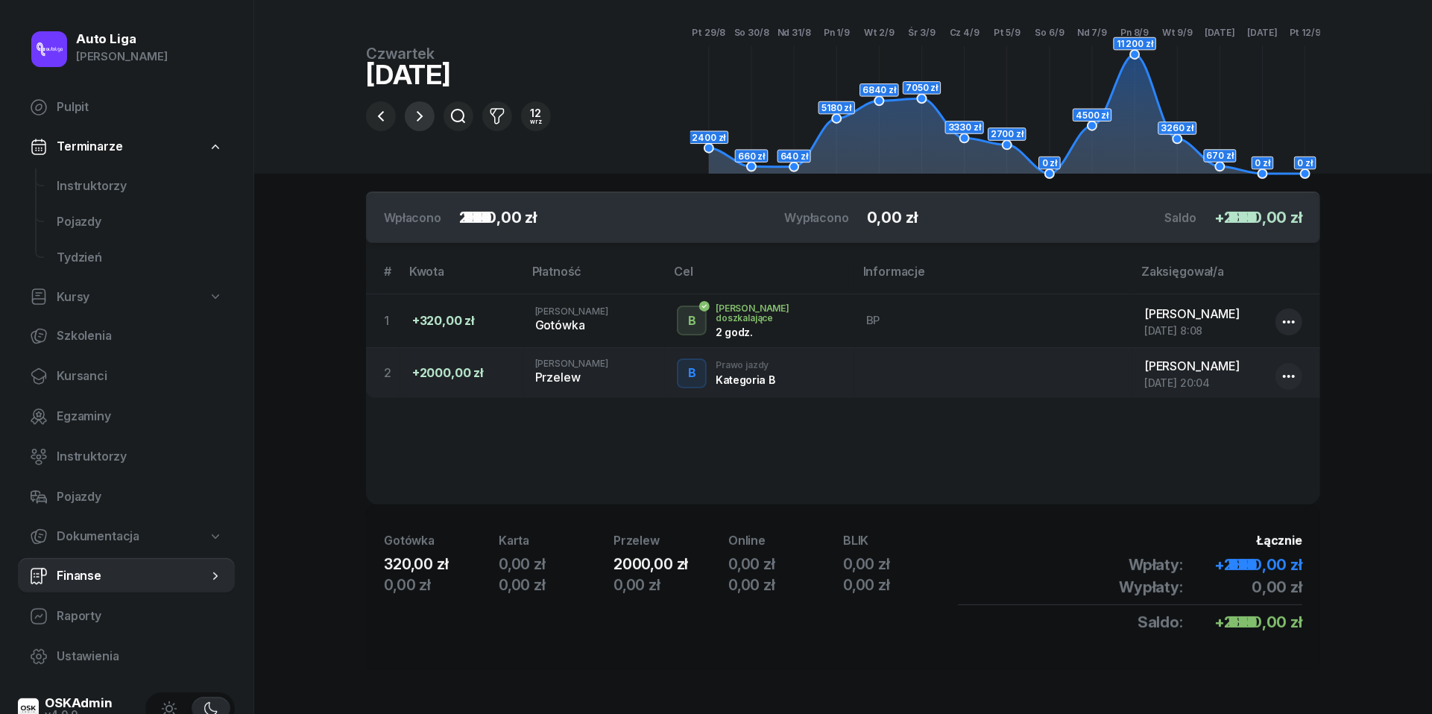
scroll to position [92, 0]
click at [421, 113] on icon "button" at bounding box center [420, 116] width 6 height 10
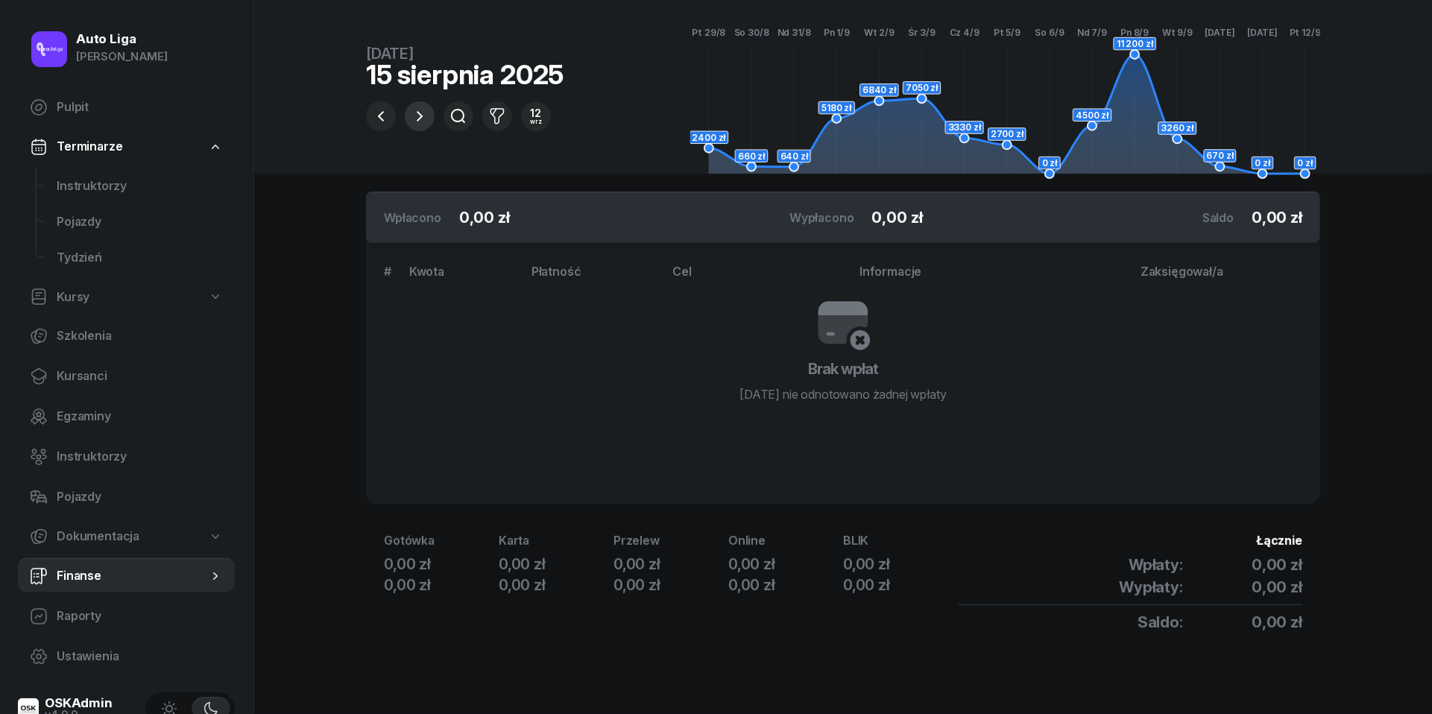
click at [421, 113] on icon "button" at bounding box center [420, 116] width 6 height 10
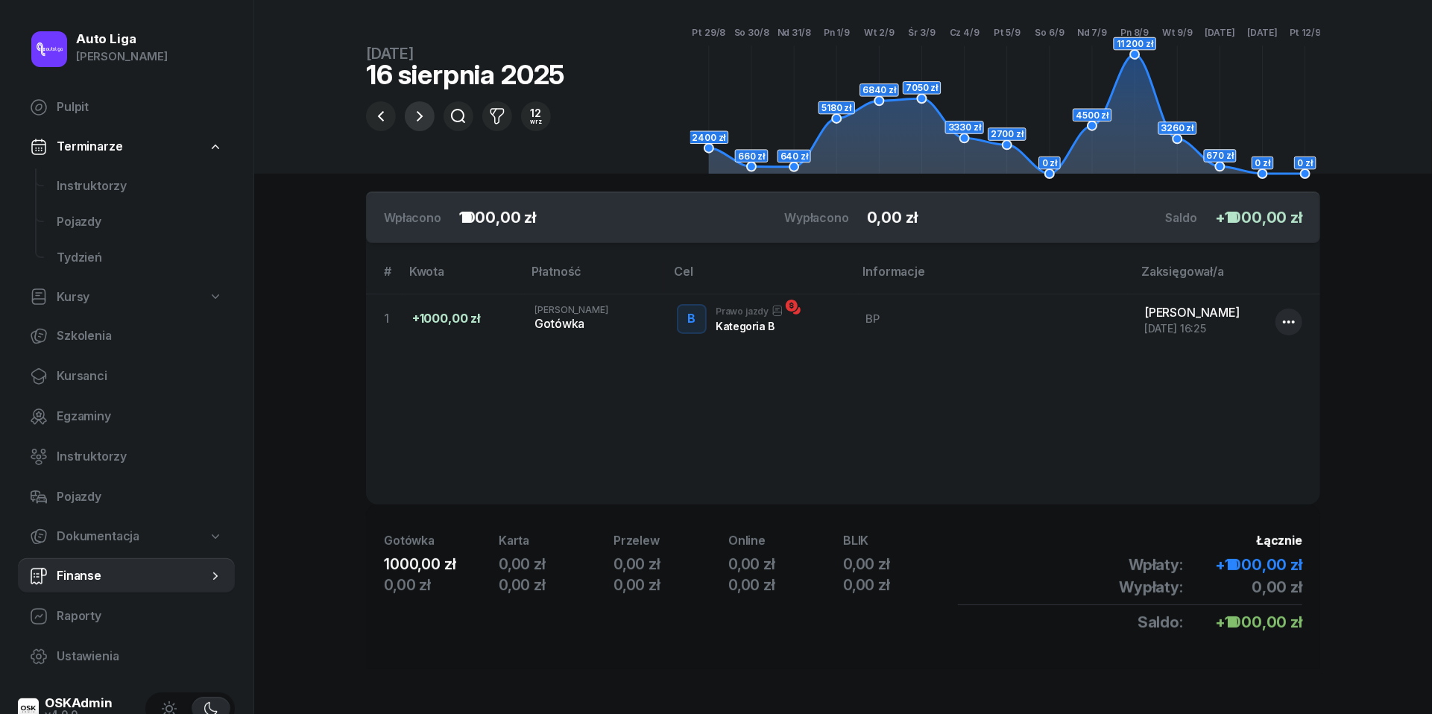
click at [421, 113] on icon "button" at bounding box center [420, 116] width 6 height 10
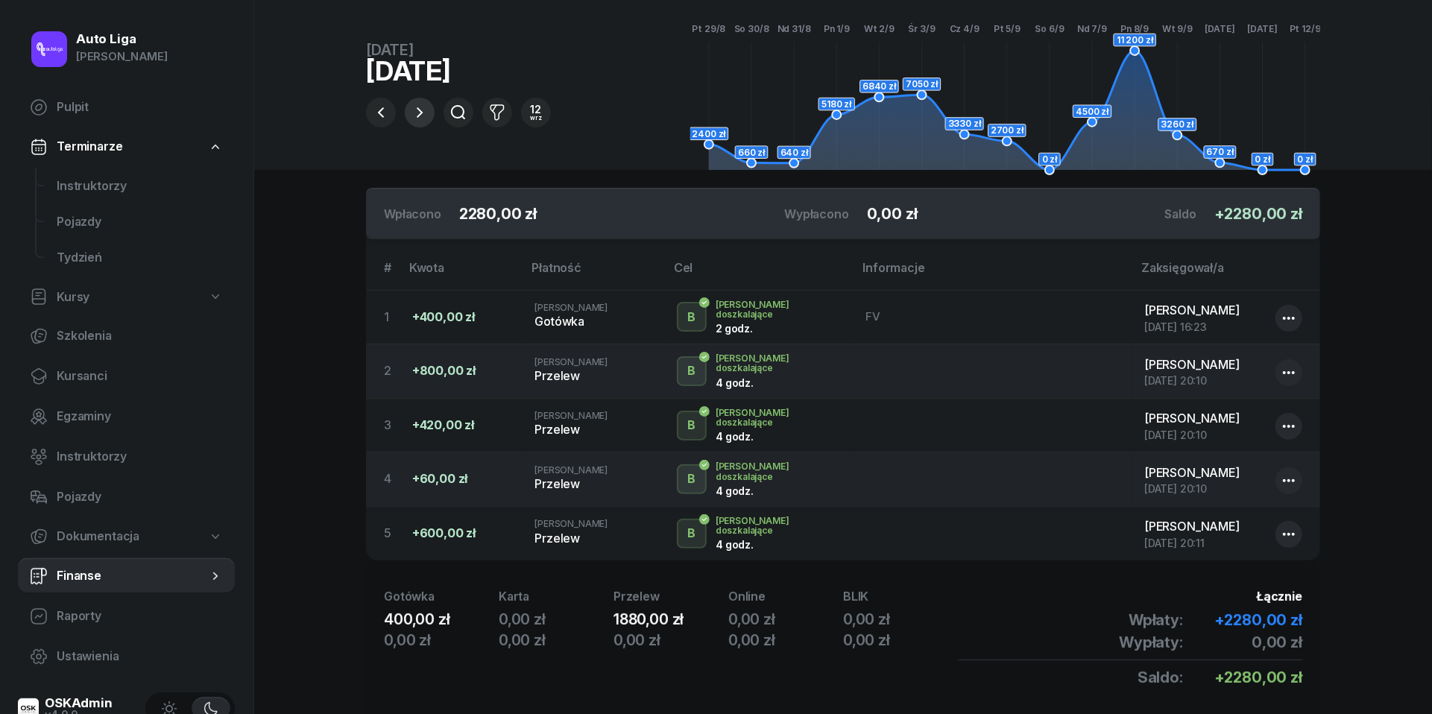
click at [428, 119] on icon "button" at bounding box center [420, 113] width 18 height 18
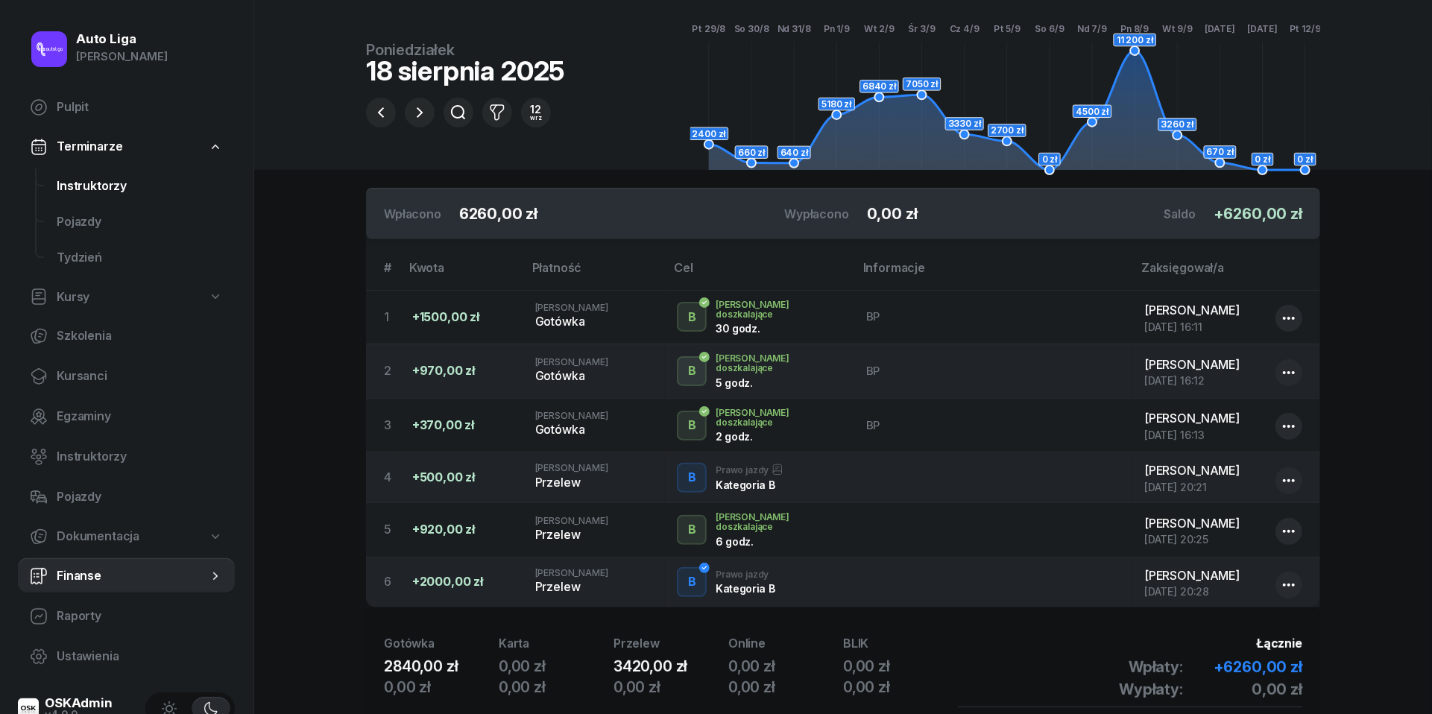
click at [69, 195] on link "Instruktorzy" at bounding box center [140, 186] width 190 height 36
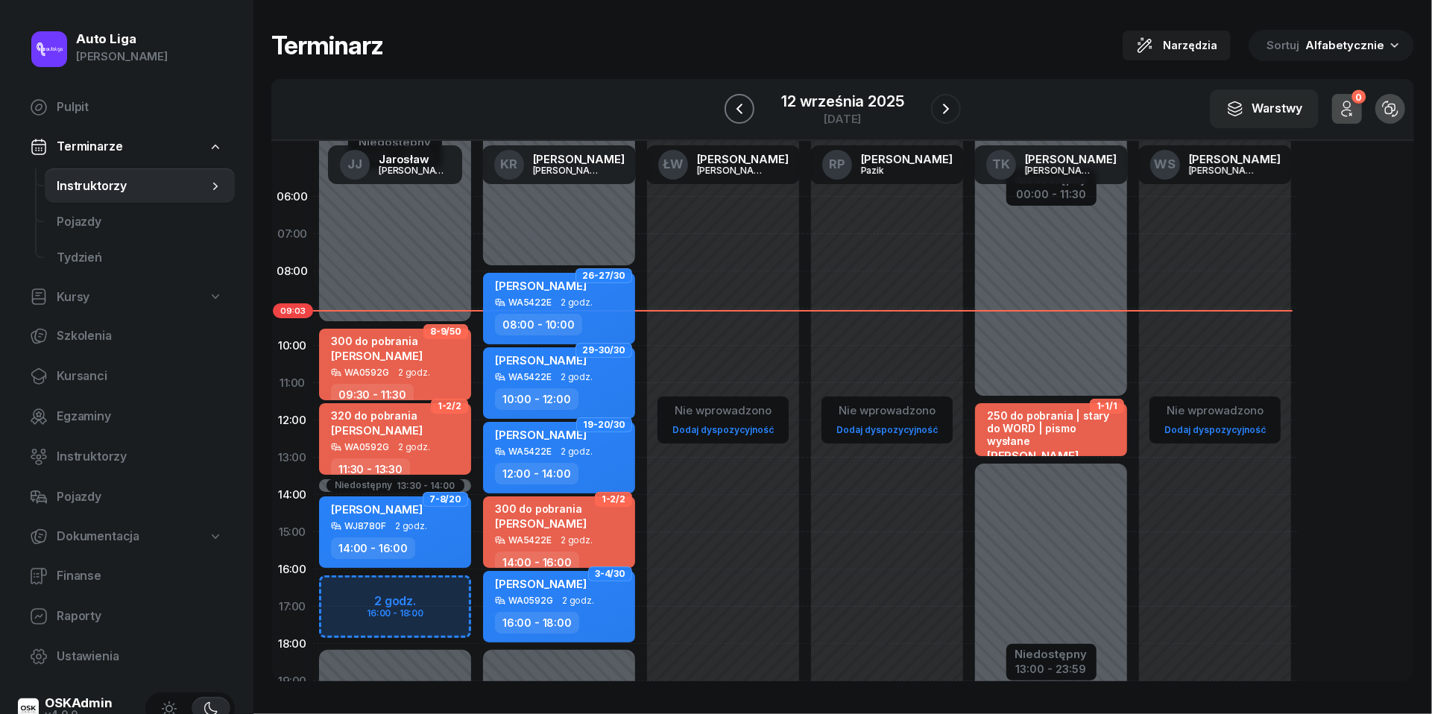
click at [736, 107] on icon "button" at bounding box center [739, 109] width 18 height 18
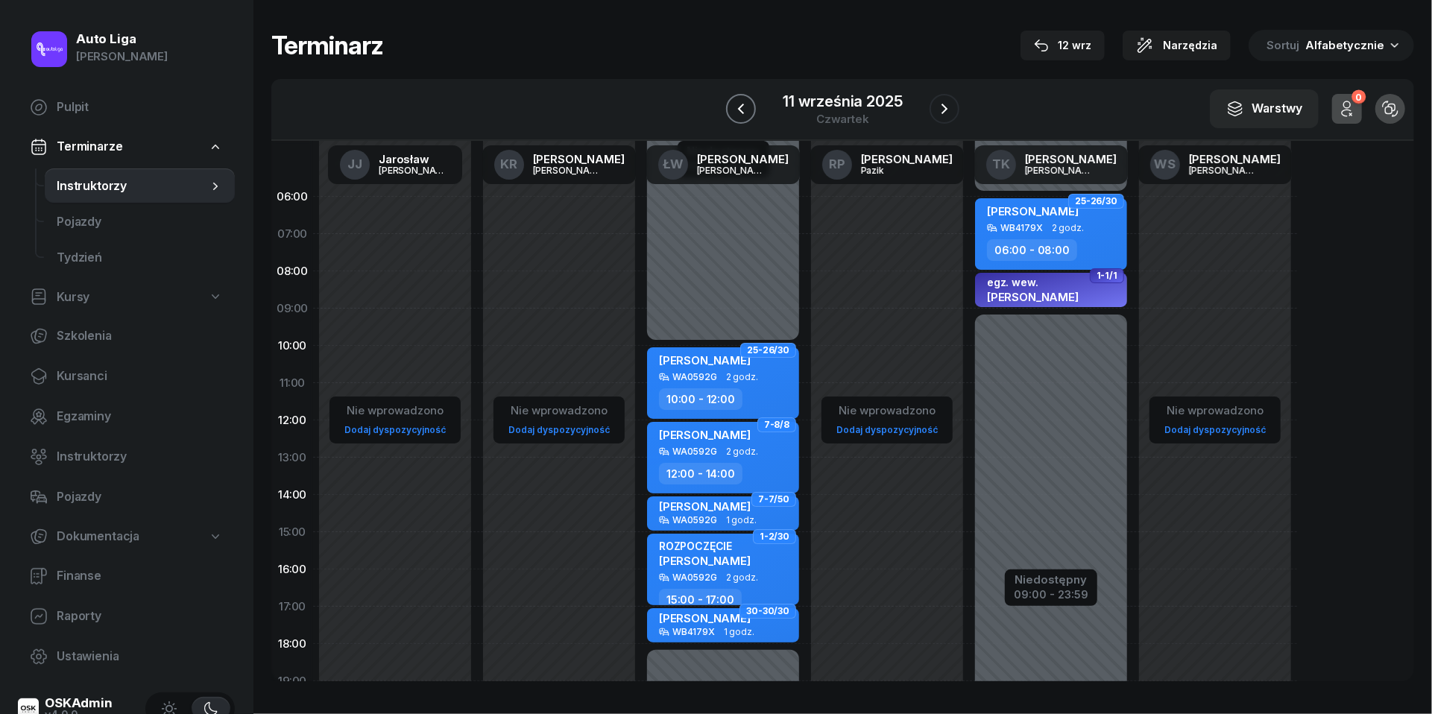
click at [736, 107] on icon "button" at bounding box center [741, 109] width 18 height 18
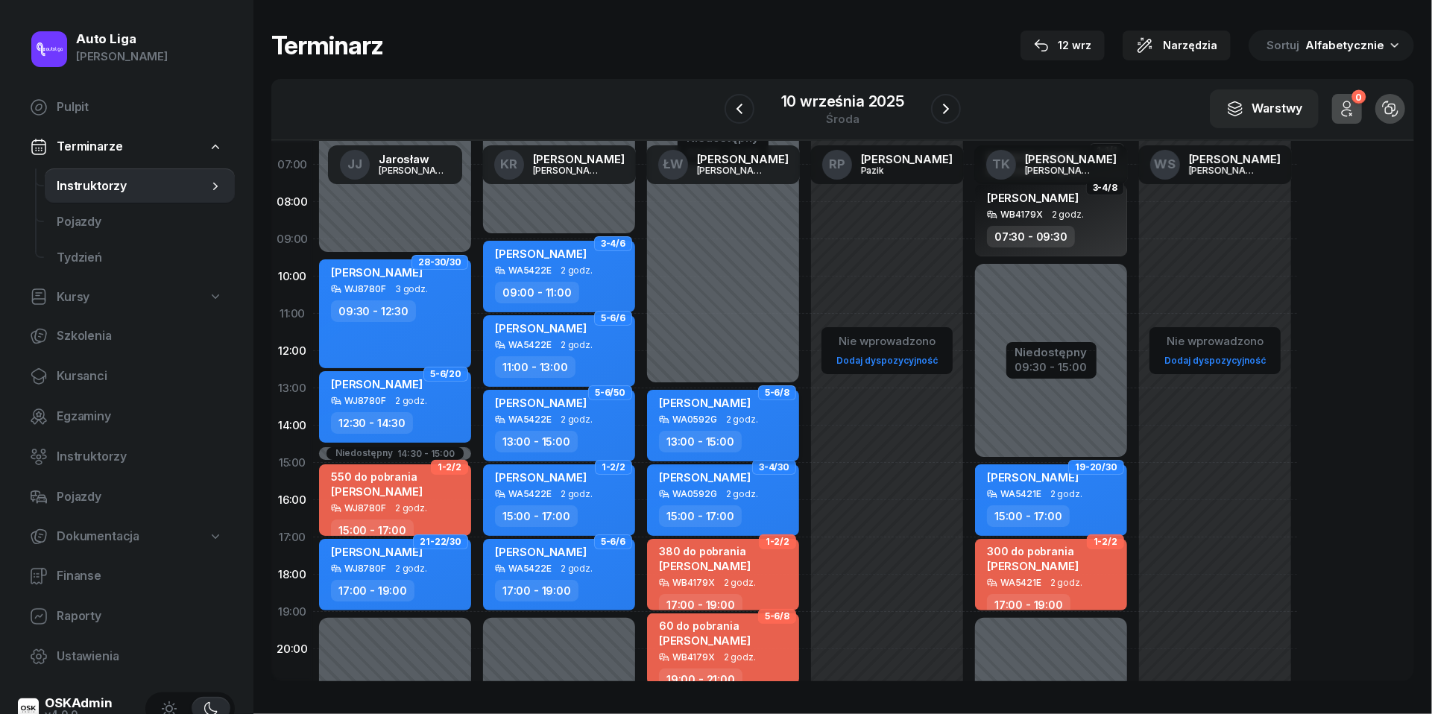
scroll to position [81, 0]
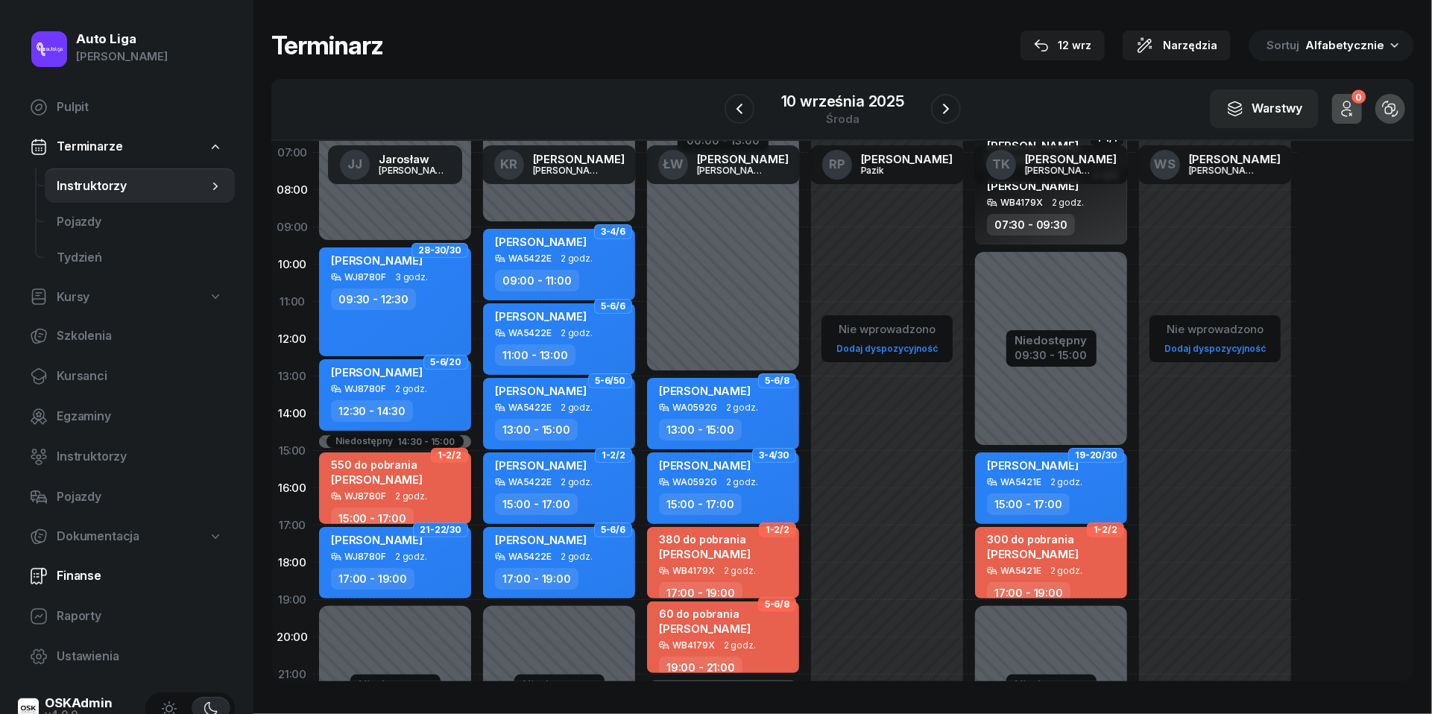
click at [90, 567] on span "Finanse" at bounding box center [140, 575] width 166 height 19
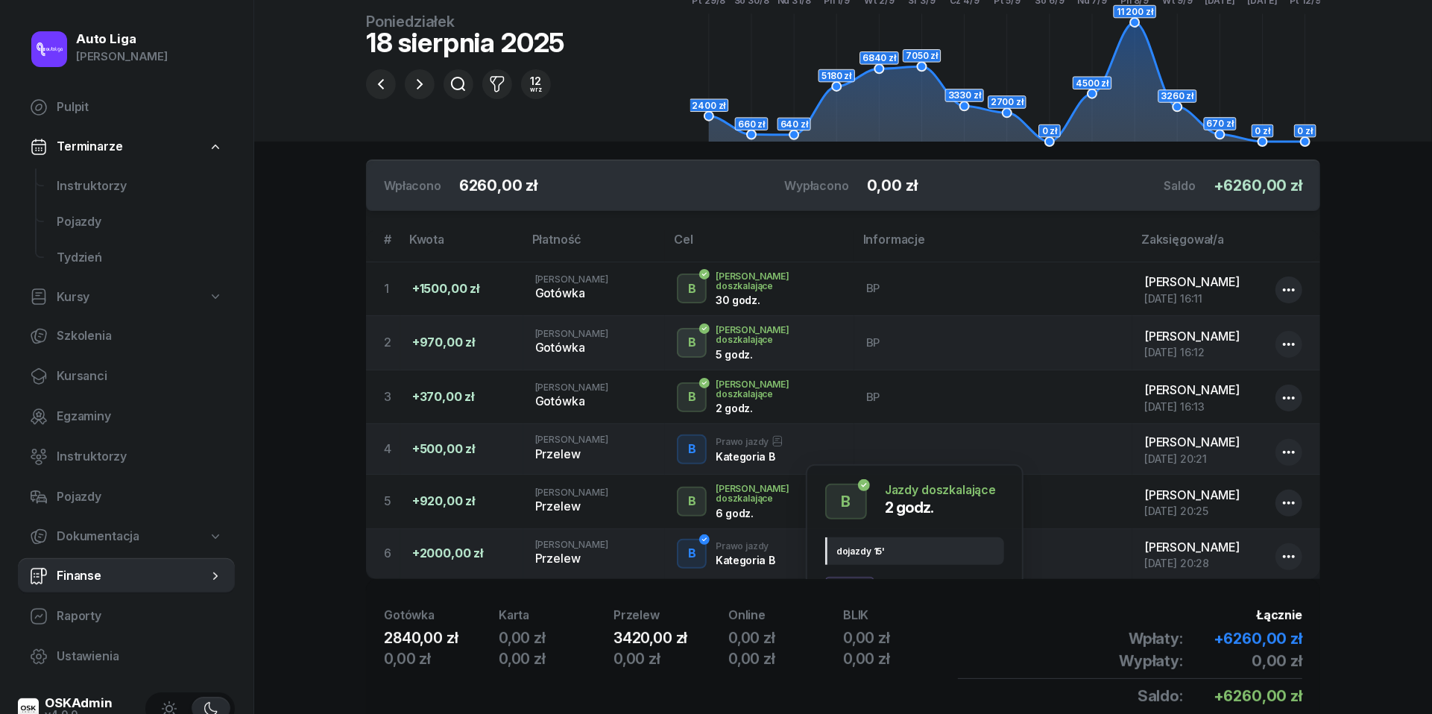
scroll to position [122, 0]
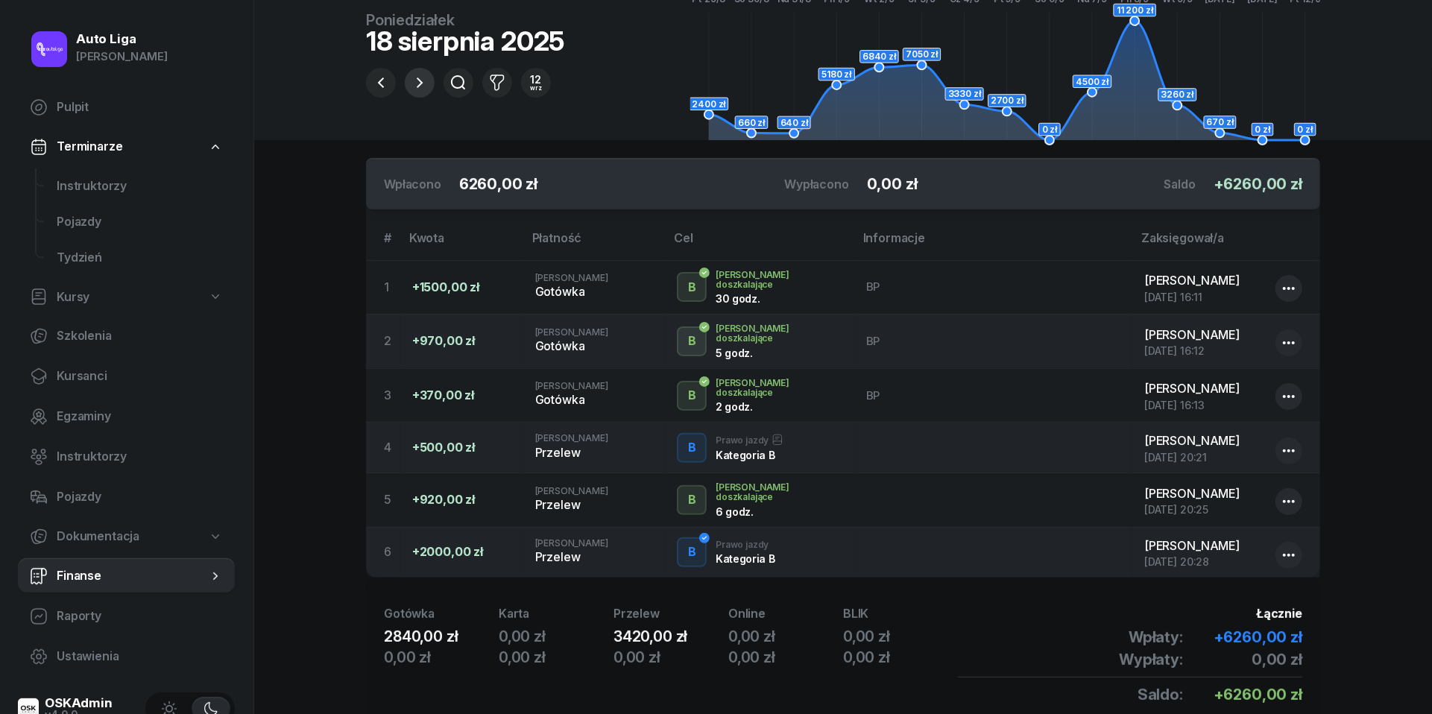
click at [417, 82] on icon "button" at bounding box center [420, 83] width 18 height 18
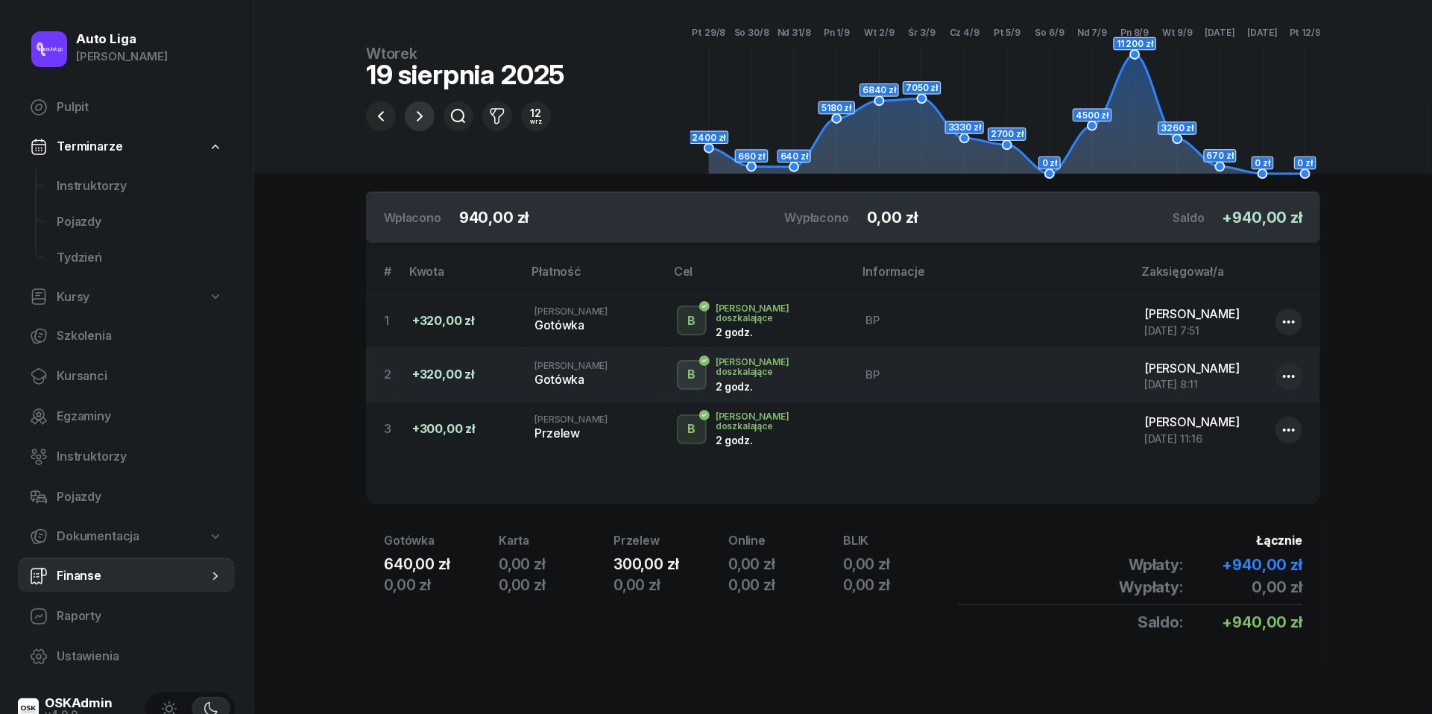
click at [420, 116] on icon "button" at bounding box center [420, 116] width 18 height 18
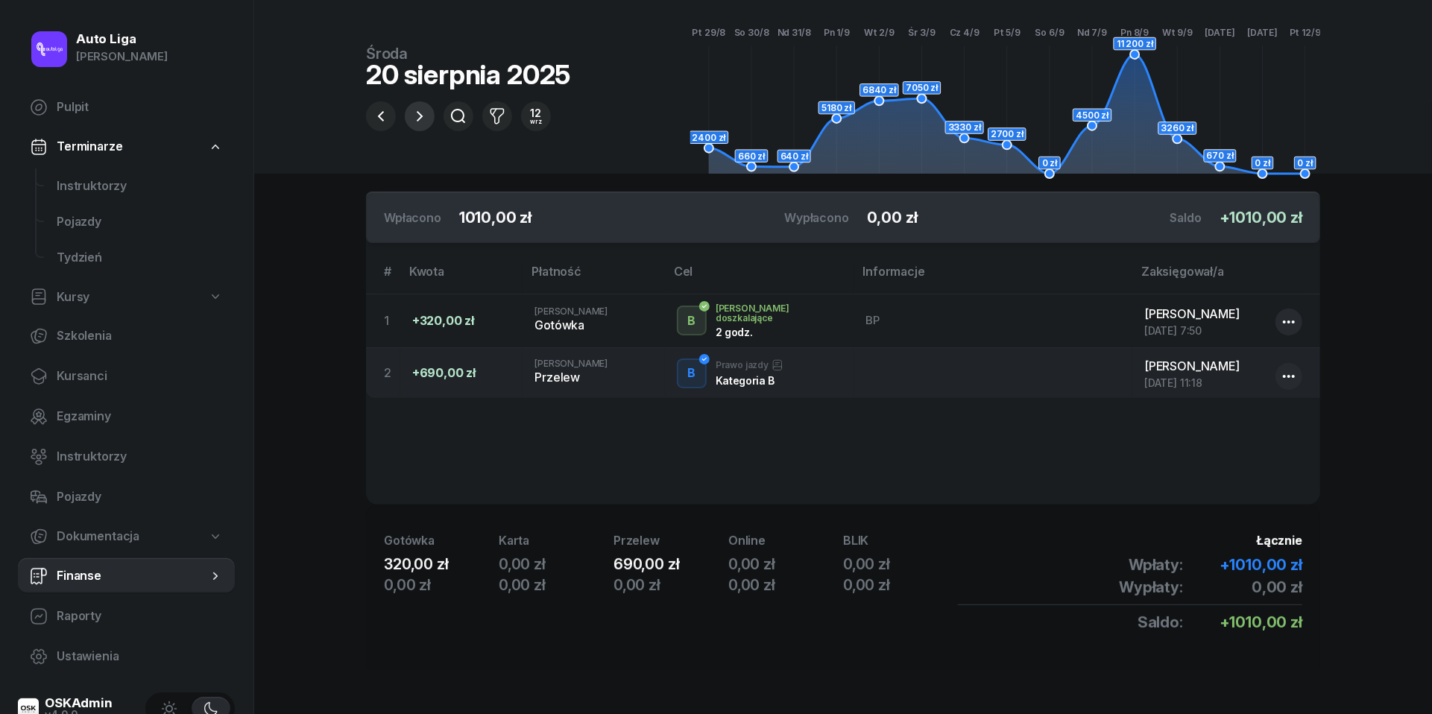
click at [422, 107] on icon "button" at bounding box center [420, 116] width 18 height 18
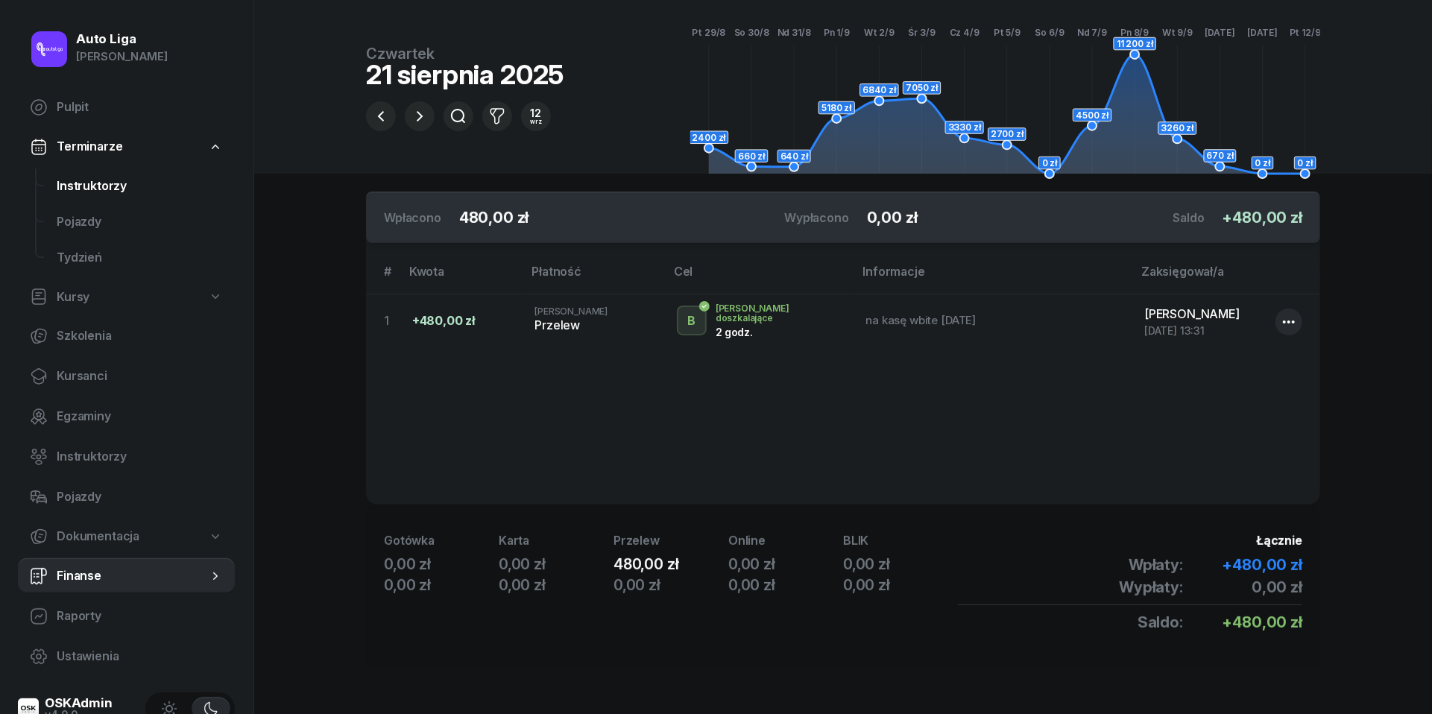
click at [72, 186] on span "Instruktorzy" at bounding box center [140, 185] width 166 height 19
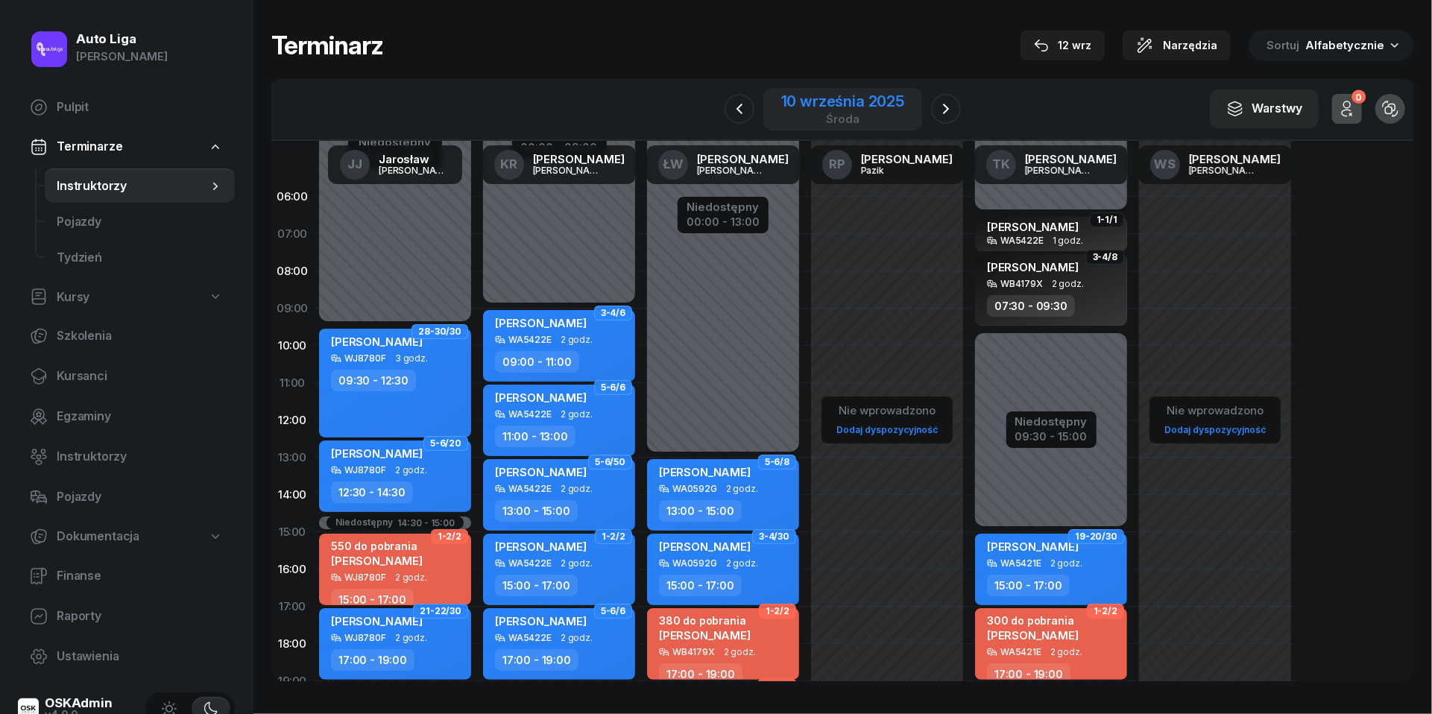
click at [886, 97] on div "10 września 2025" at bounding box center [842, 101] width 123 height 15
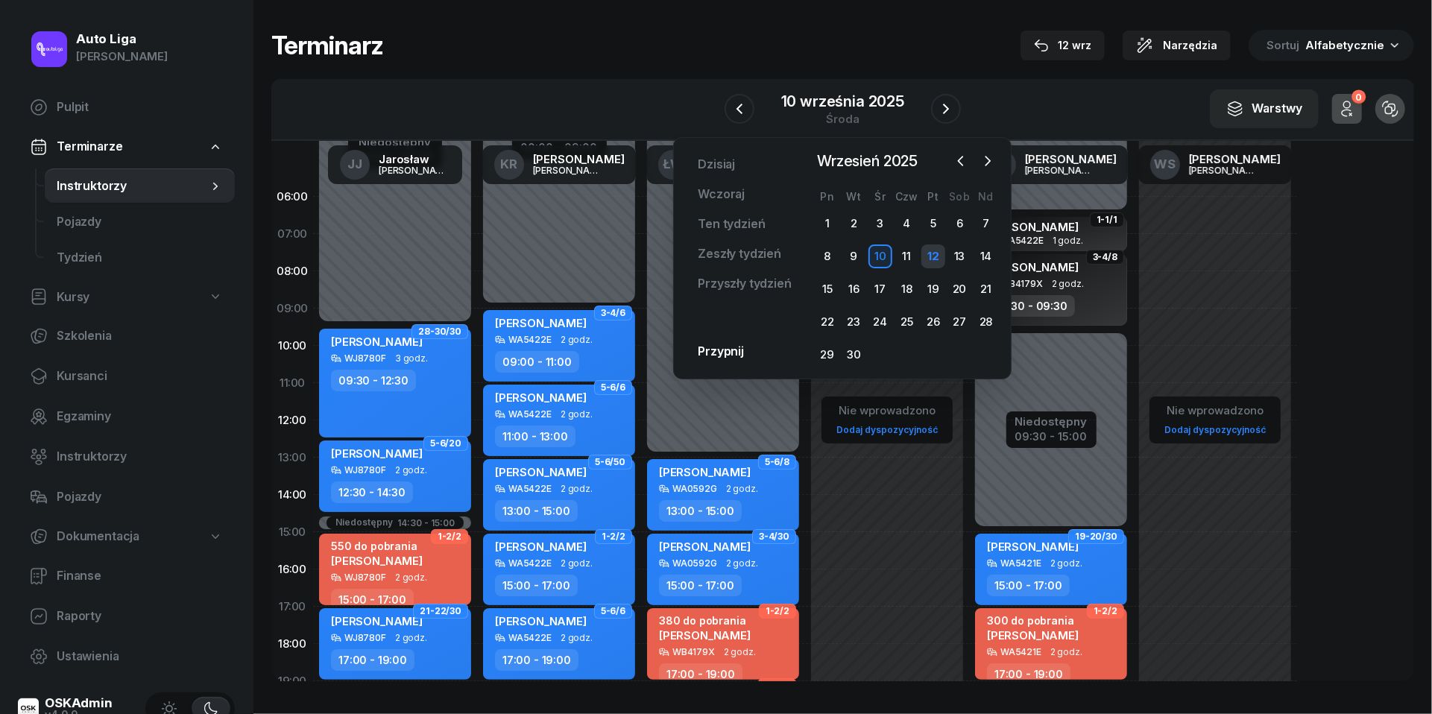
click at [937, 254] on div "12" at bounding box center [933, 256] width 24 height 24
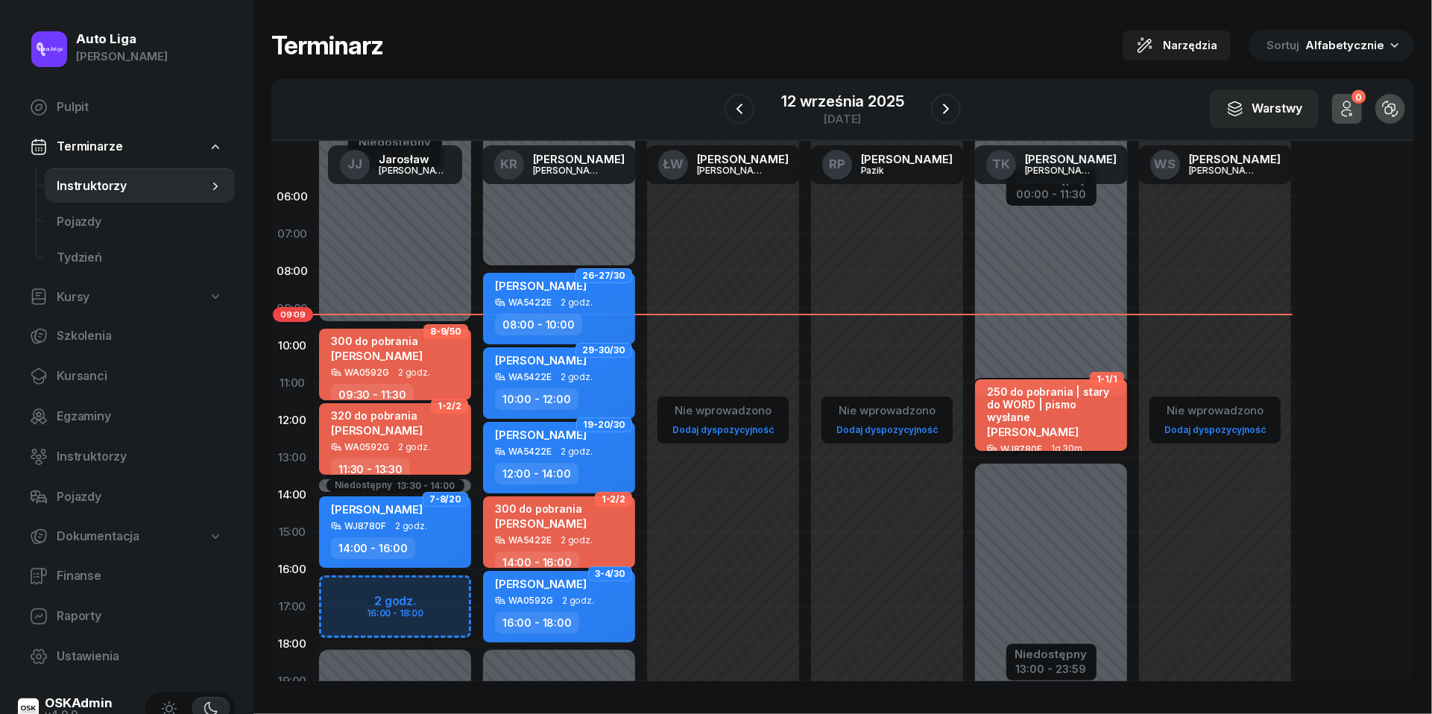
click at [1057, 427] on div "250 do pobrania | stary do WORD | pismo wysłane [PERSON_NAME]" at bounding box center [1052, 414] width 131 height 59
select select "11"
select select "30"
select select "13"
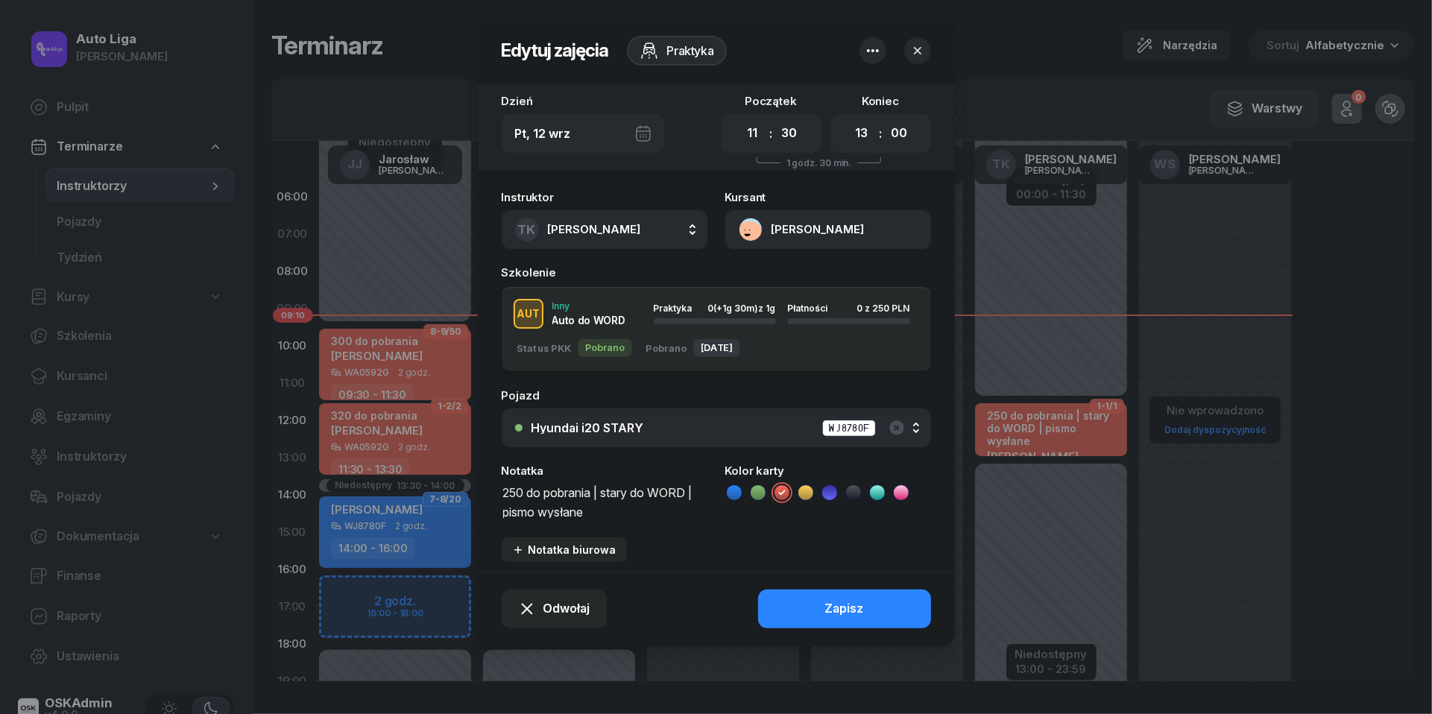
click at [919, 60] on button "button" at bounding box center [917, 50] width 27 height 27
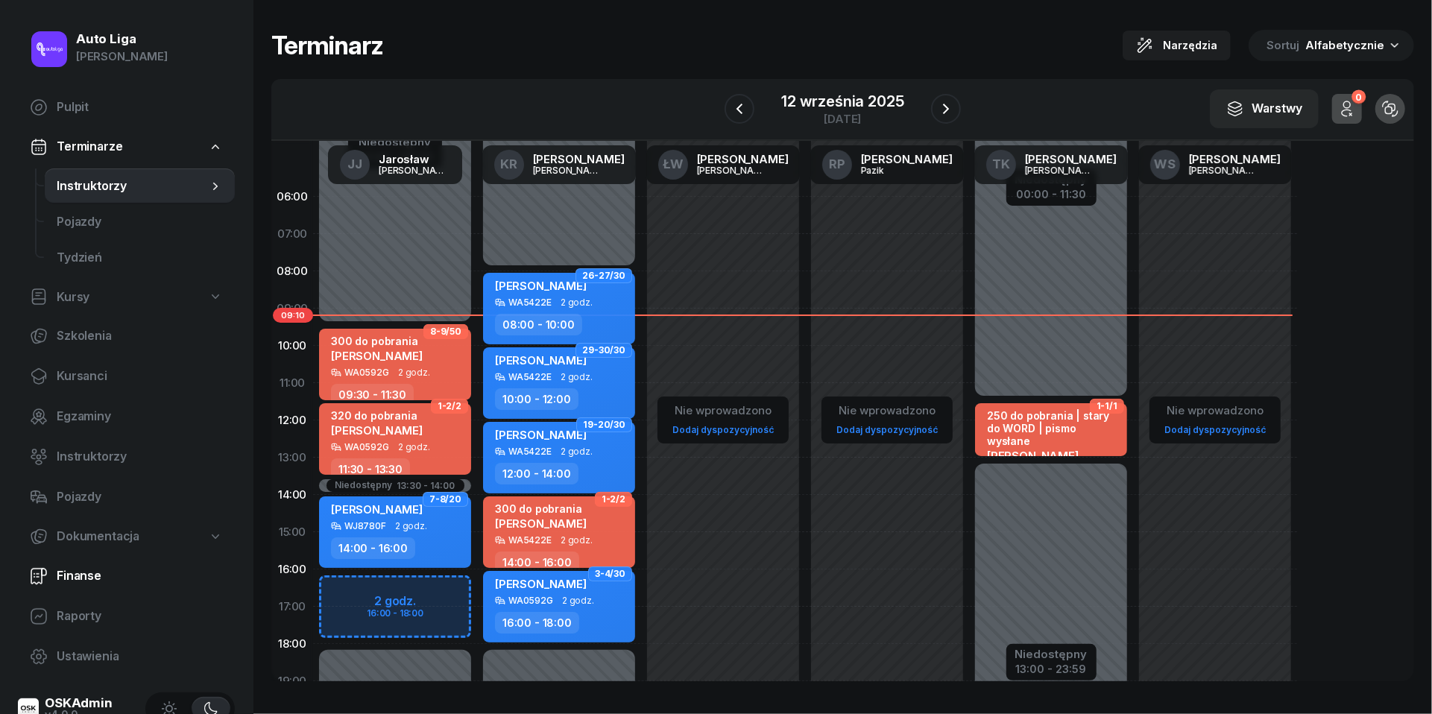
click at [98, 566] on span "Finanse" at bounding box center [140, 575] width 166 height 19
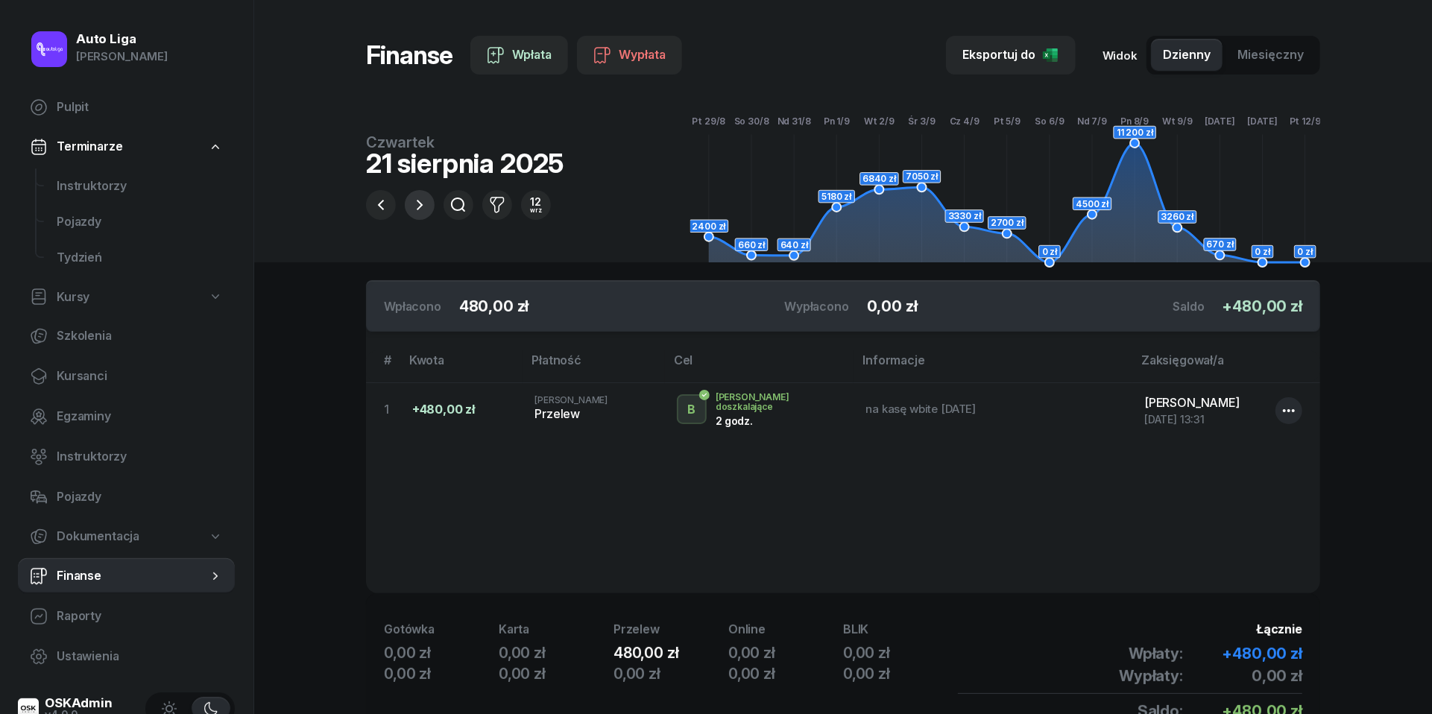
click at [419, 206] on icon "button" at bounding box center [420, 205] width 18 height 18
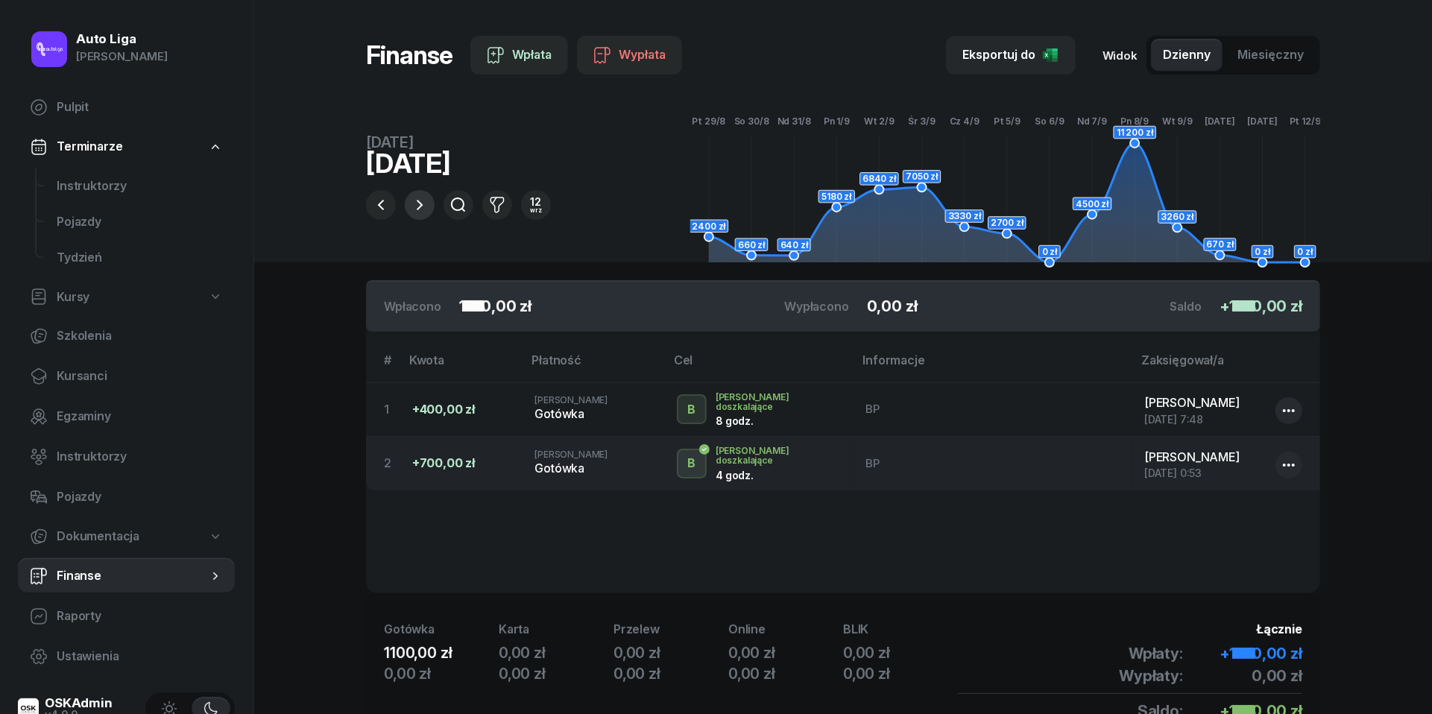
click at [419, 206] on icon "button" at bounding box center [420, 205] width 18 height 18
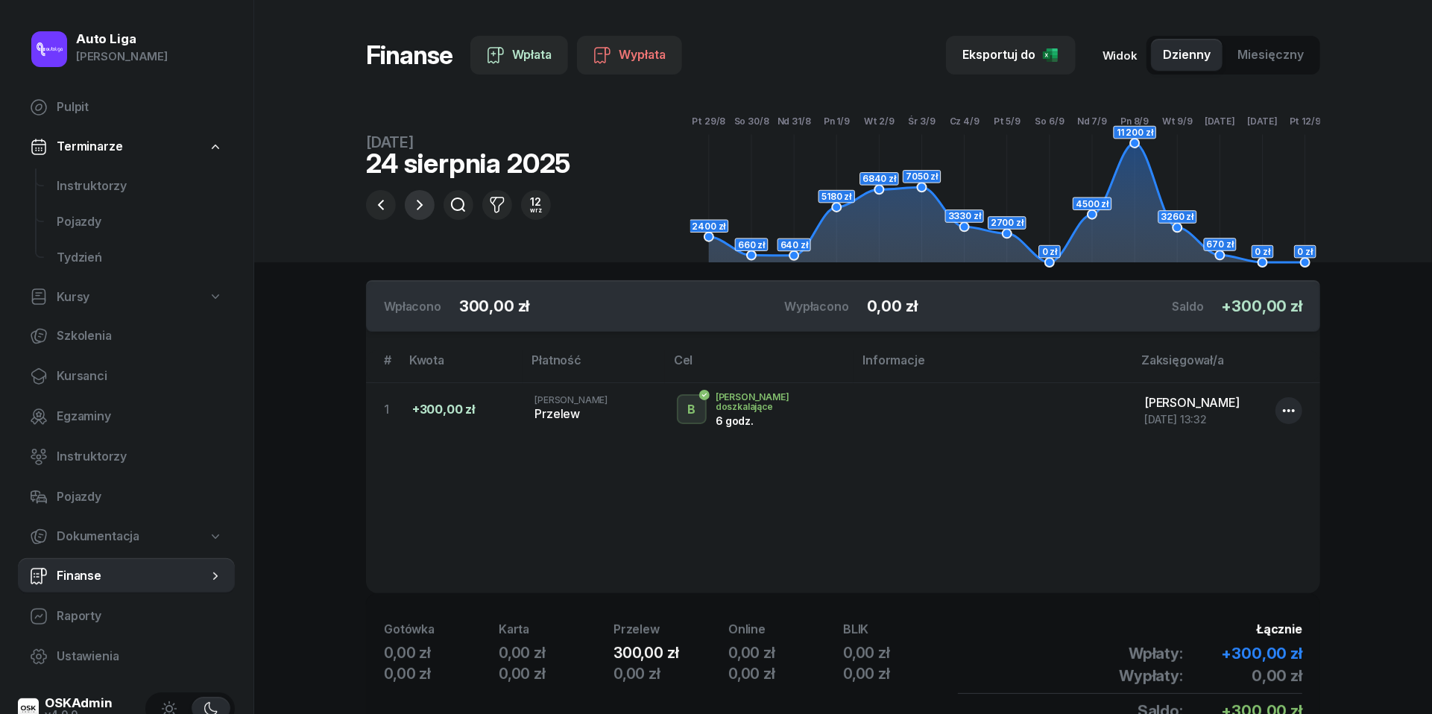
click at [422, 200] on icon "button" at bounding box center [420, 205] width 18 height 18
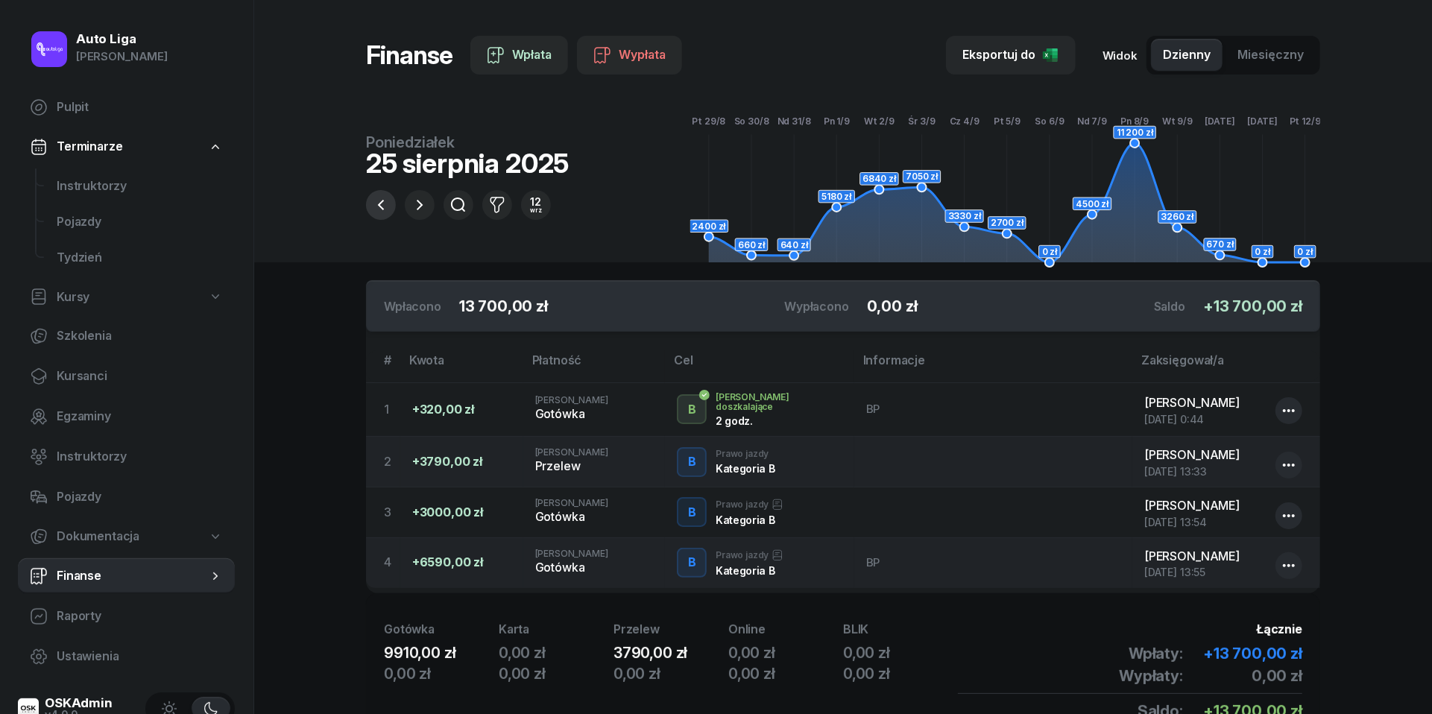
click at [391, 206] on button "button" at bounding box center [381, 205] width 30 height 30
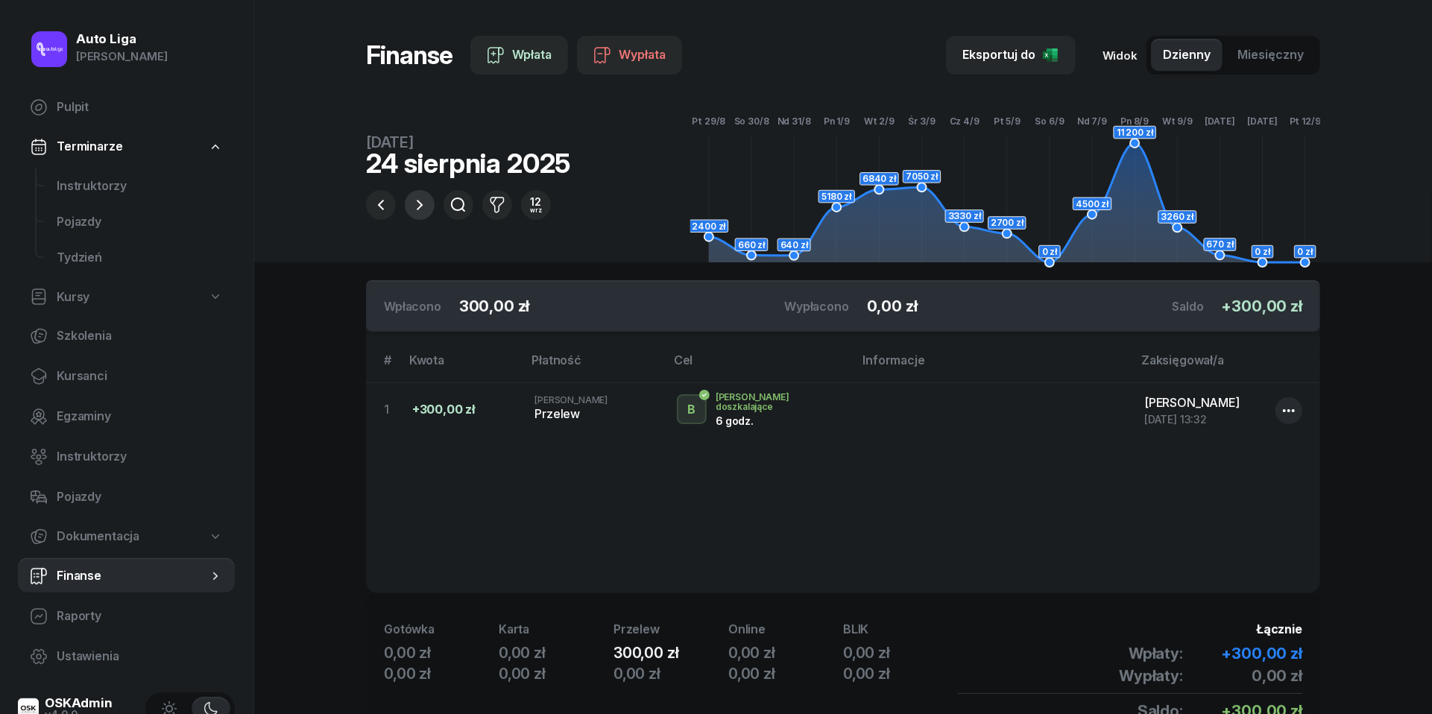
click at [419, 206] on icon "button" at bounding box center [420, 205] width 18 height 18
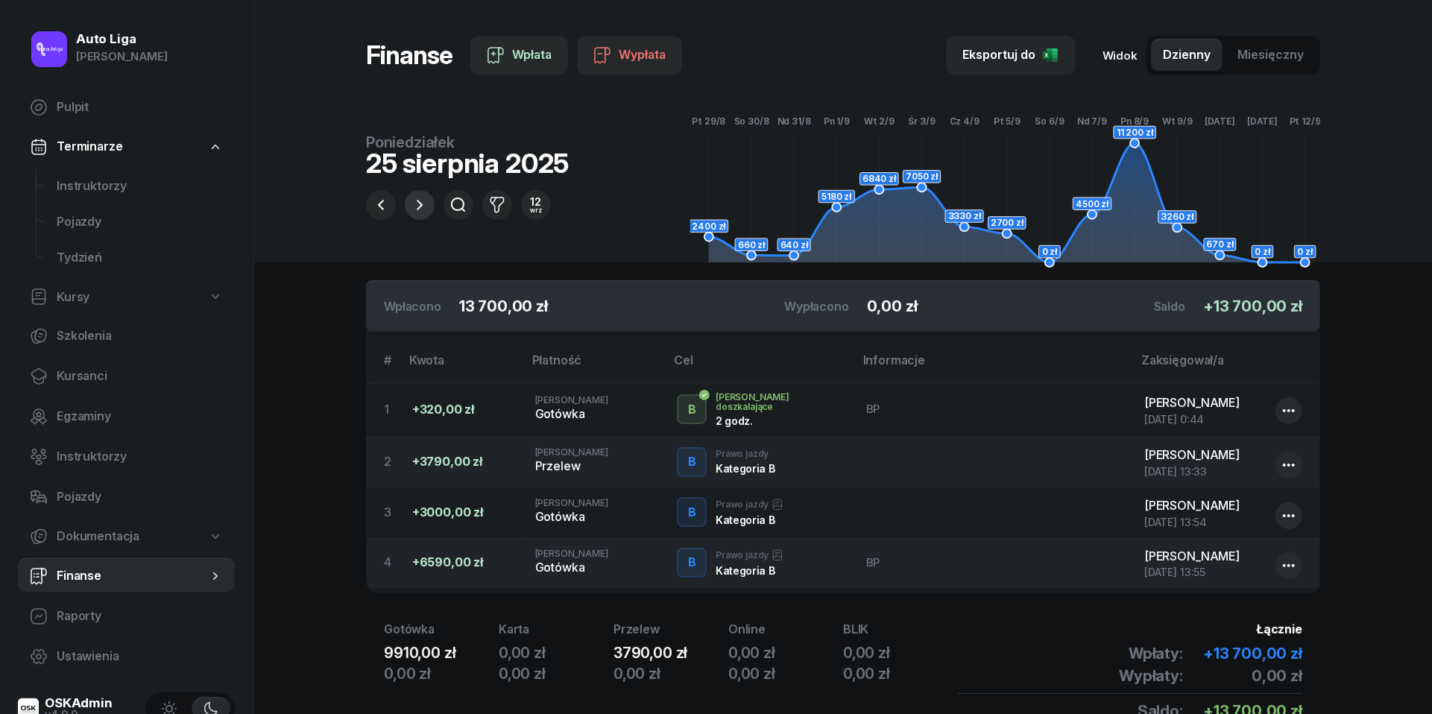
click at [413, 206] on icon "button" at bounding box center [420, 205] width 18 height 18
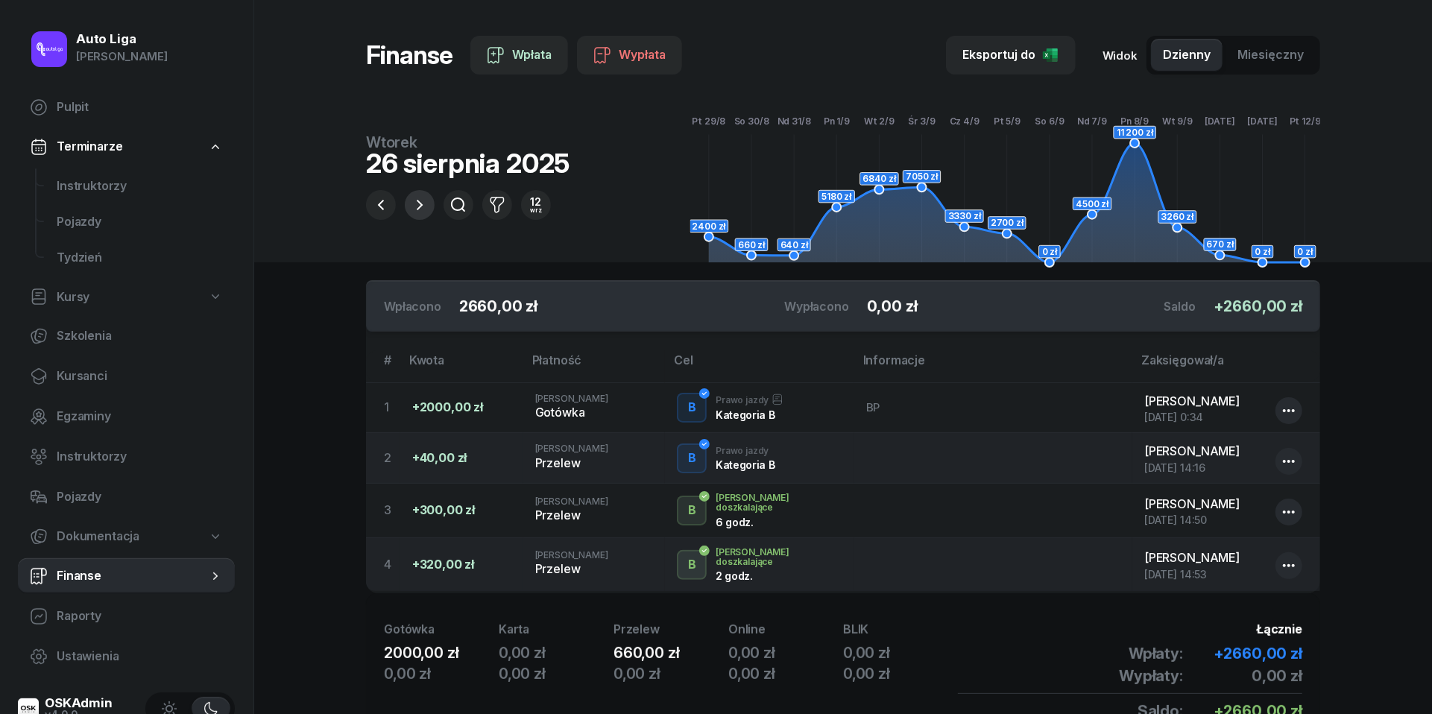
click at [413, 206] on icon "button" at bounding box center [420, 205] width 18 height 18
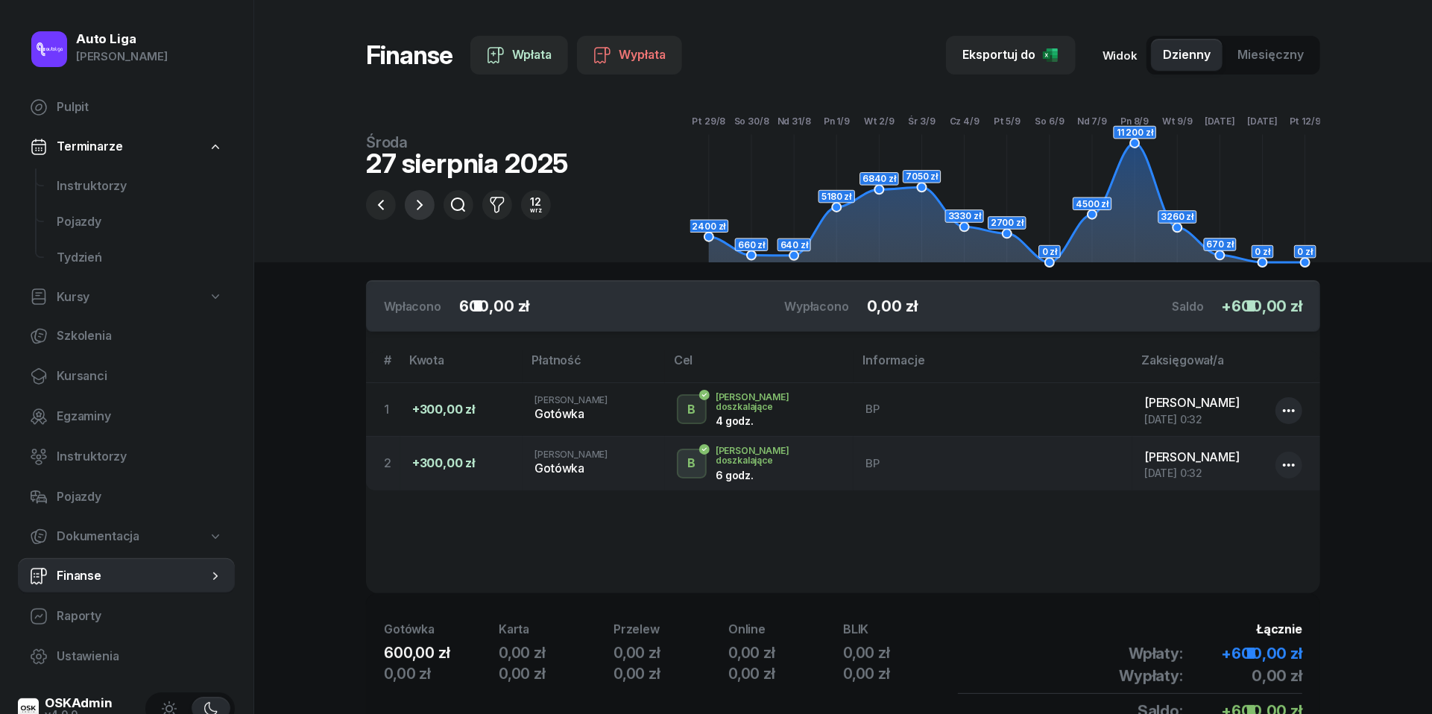
click at [413, 206] on icon "button" at bounding box center [420, 205] width 18 height 18
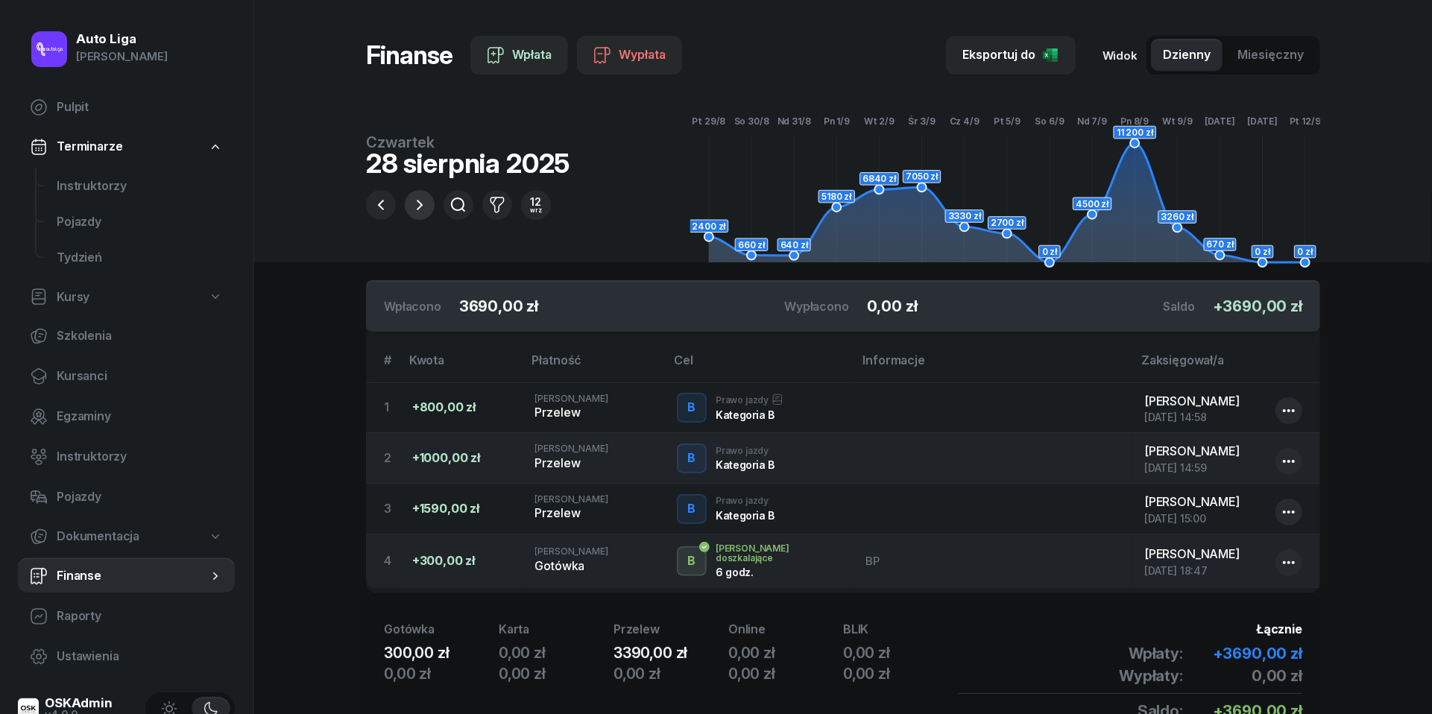
click at [425, 213] on icon "button" at bounding box center [420, 205] width 18 height 18
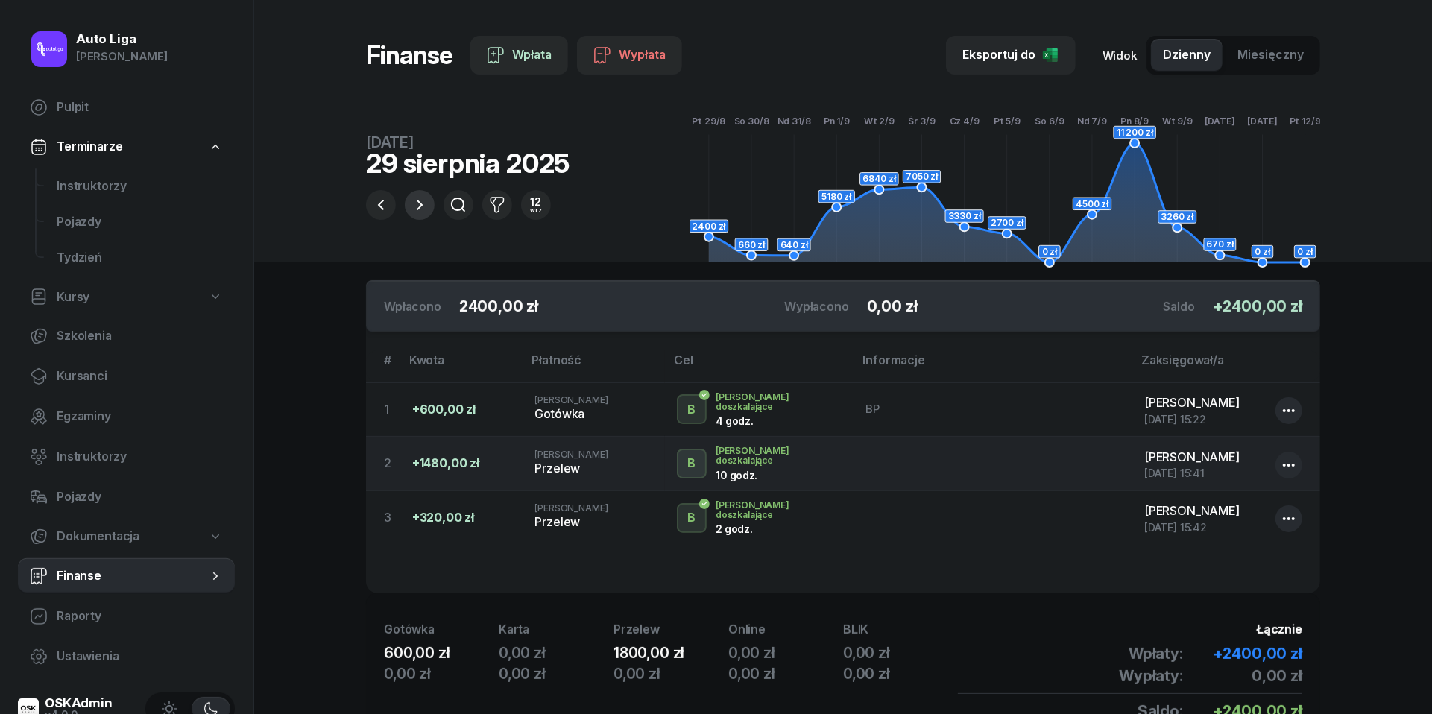
click at [425, 213] on icon "button" at bounding box center [420, 205] width 18 height 18
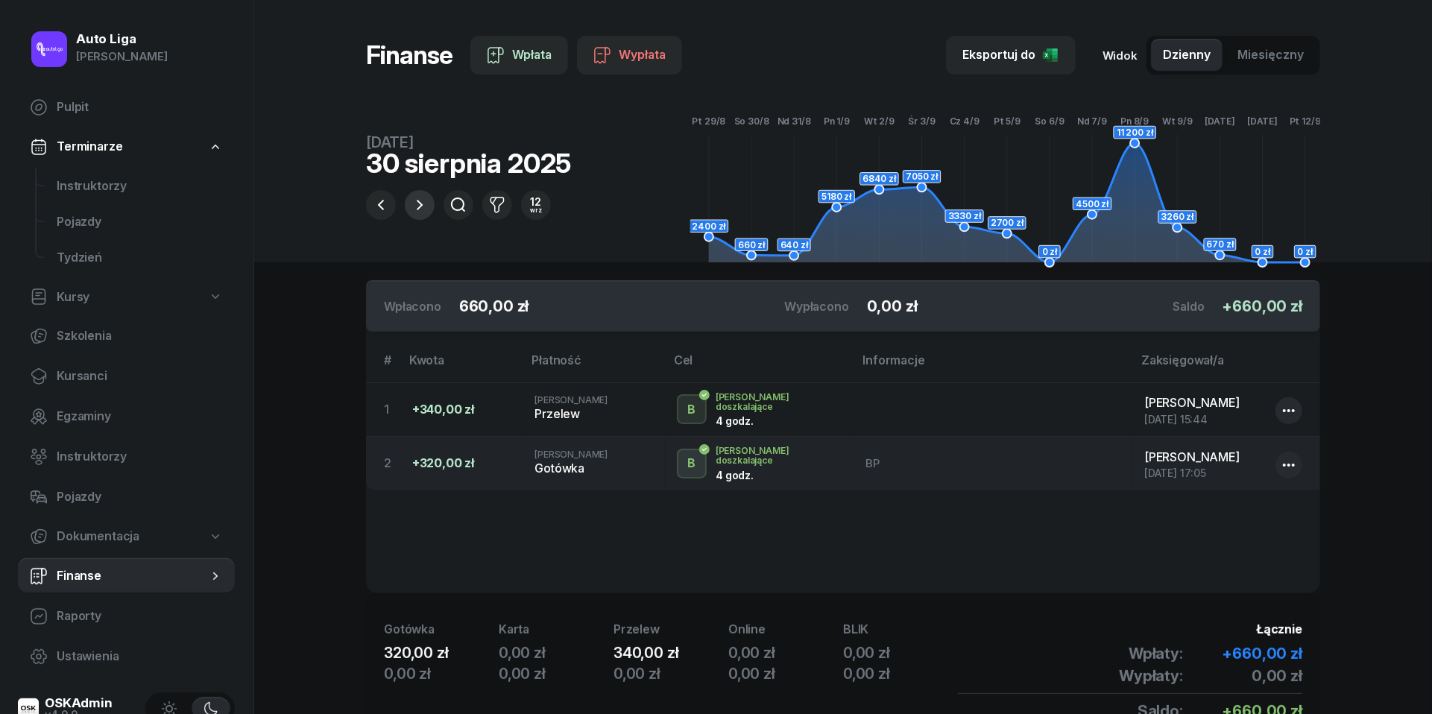
click at [425, 213] on icon "button" at bounding box center [420, 205] width 18 height 18
